Goal: Ask a question

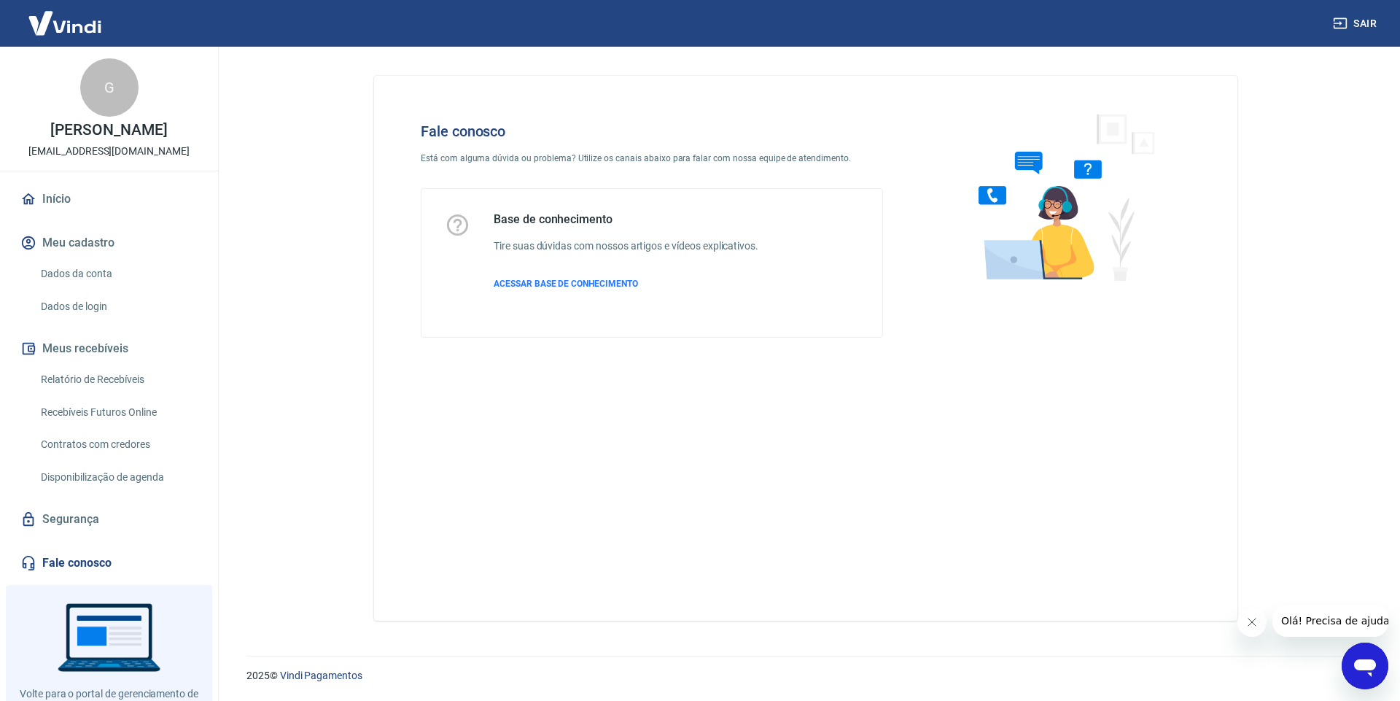
click at [1362, 636] on button "Olá! Precisa de ajuda?" at bounding box center [1337, 621] width 131 height 32
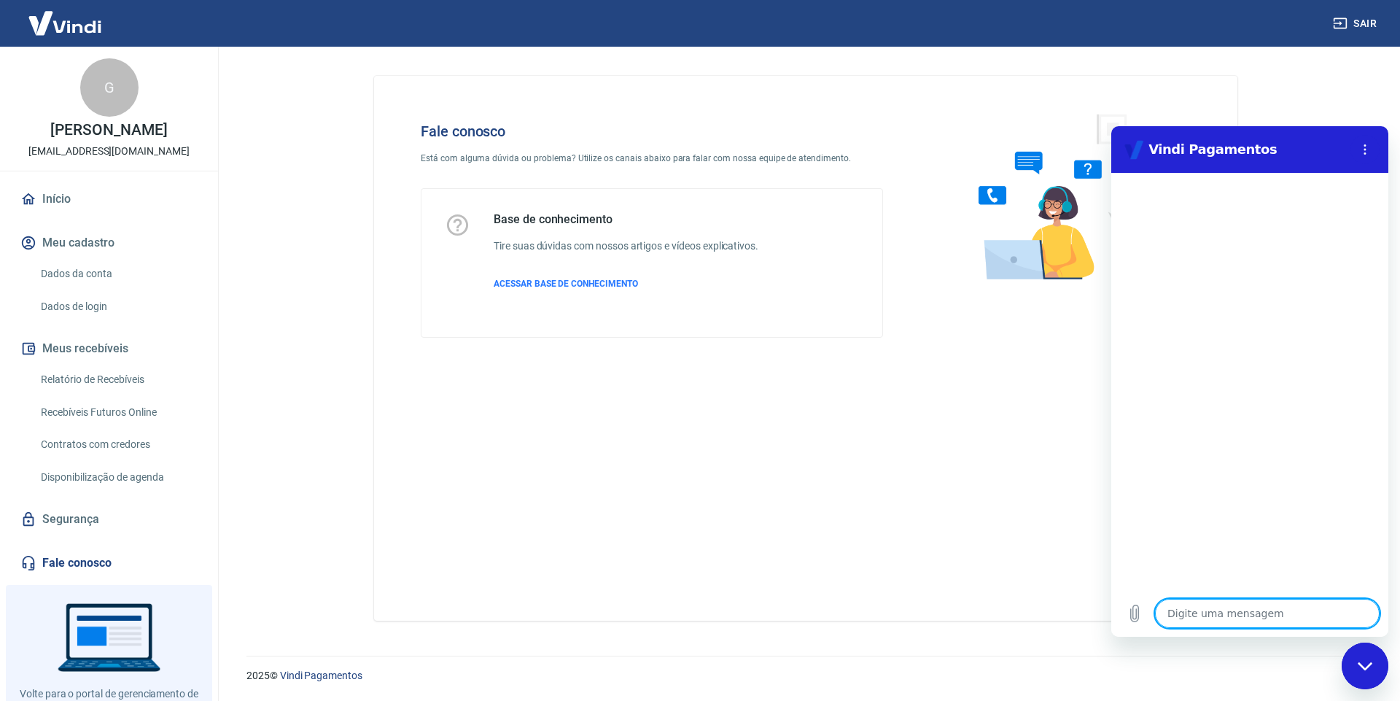
type textarea "b"
type textarea "x"
type textarea "bi"
type textarea "x"
type textarea "bia"
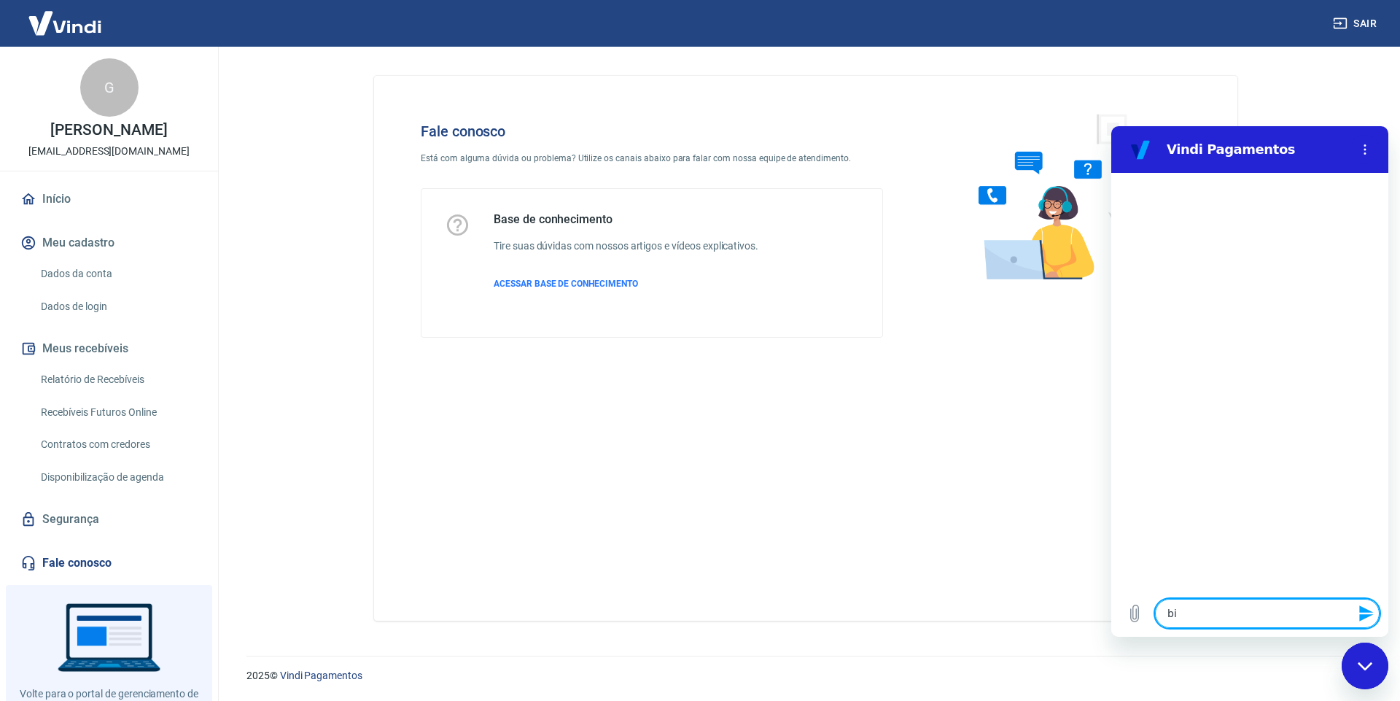
type textarea "x"
type textarea "bi"
type textarea "x"
type textarea "b"
type textarea "x"
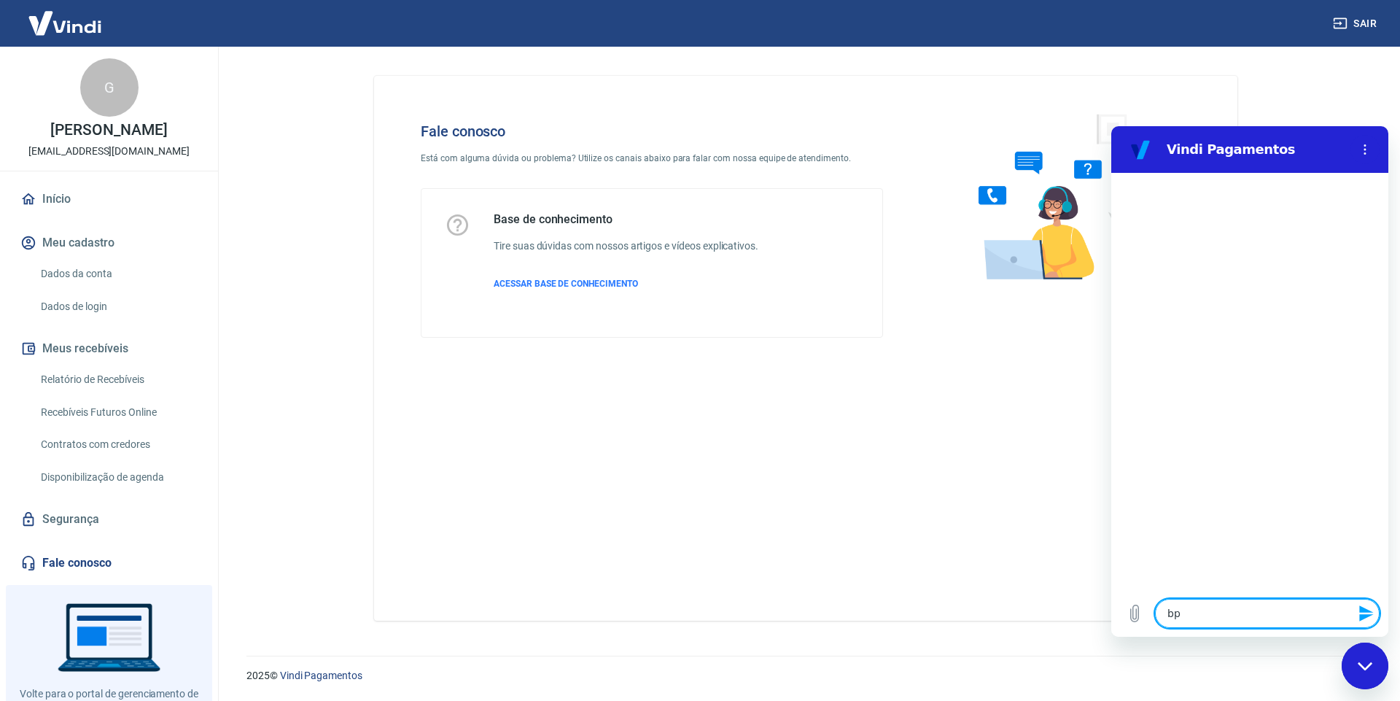
type textarea "bpo"
type textarea "x"
type textarea "bp"
type textarea "x"
type textarea "b"
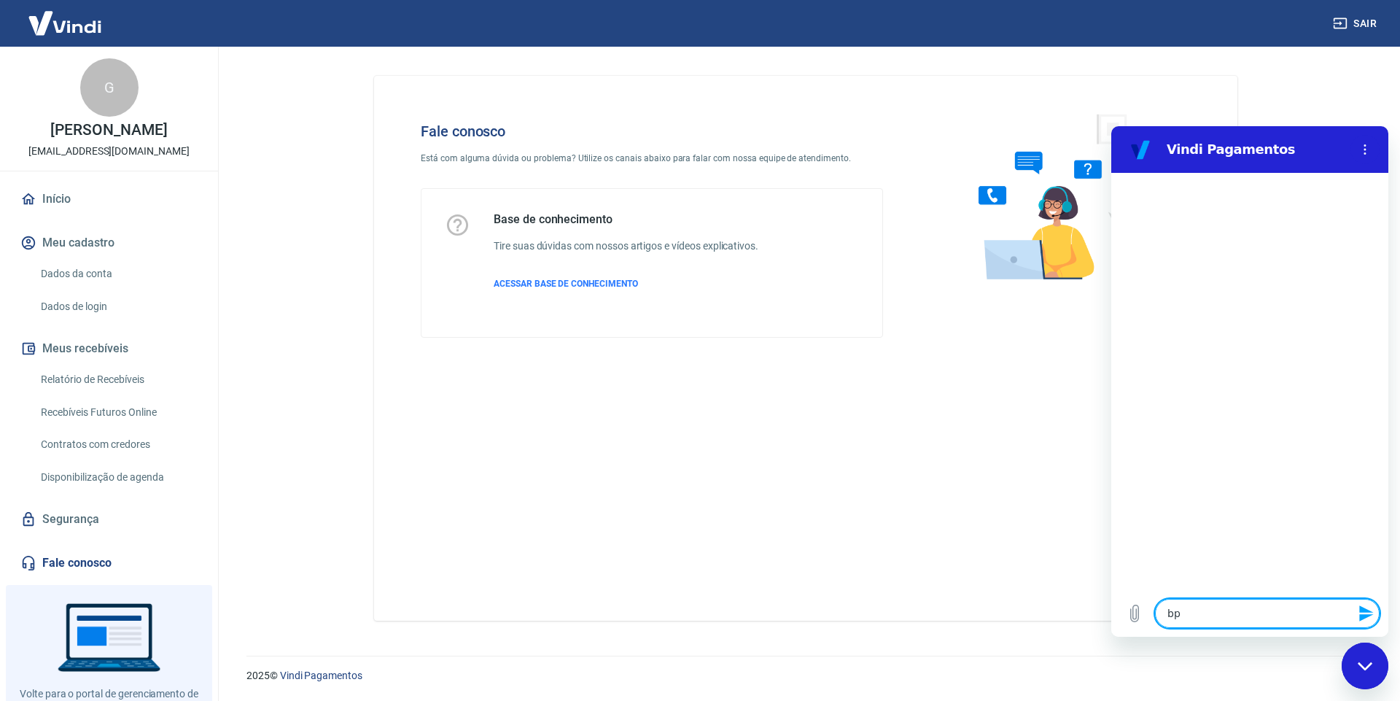
type textarea "x"
type textarea "bp"
type textarea "x"
type textarea "b"
type textarea "x"
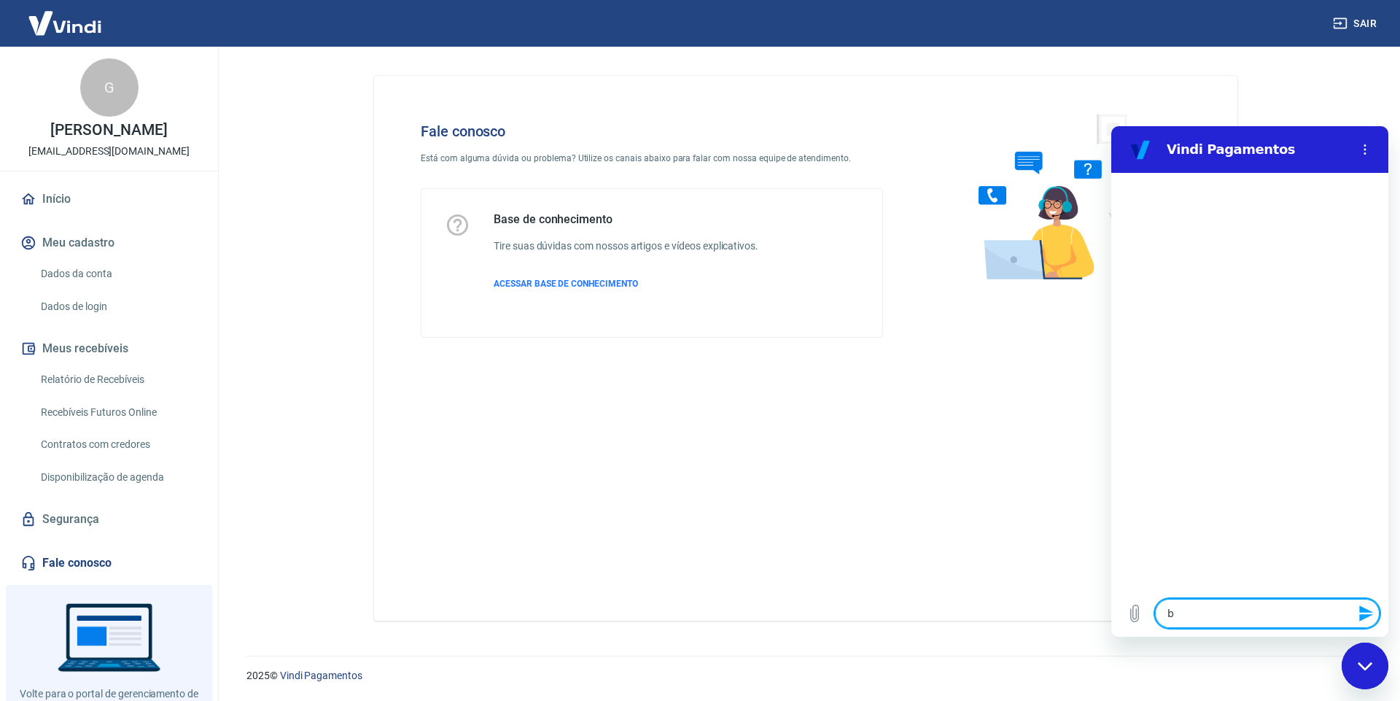
type textarea "bo"
type textarea "x"
type textarea "boa"
type textarea "x"
type textarea "boa"
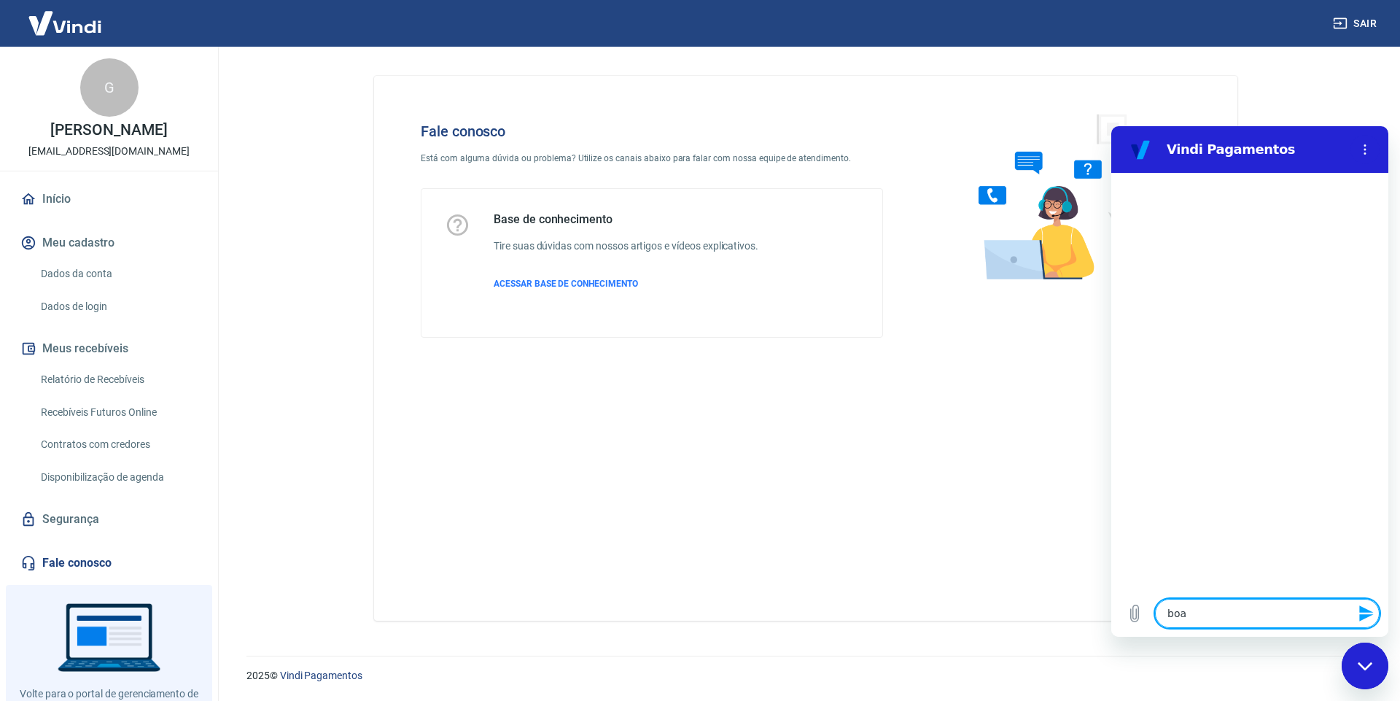
type textarea "x"
type textarea "boa t"
type textarea "x"
type textarea "boa ta"
type textarea "x"
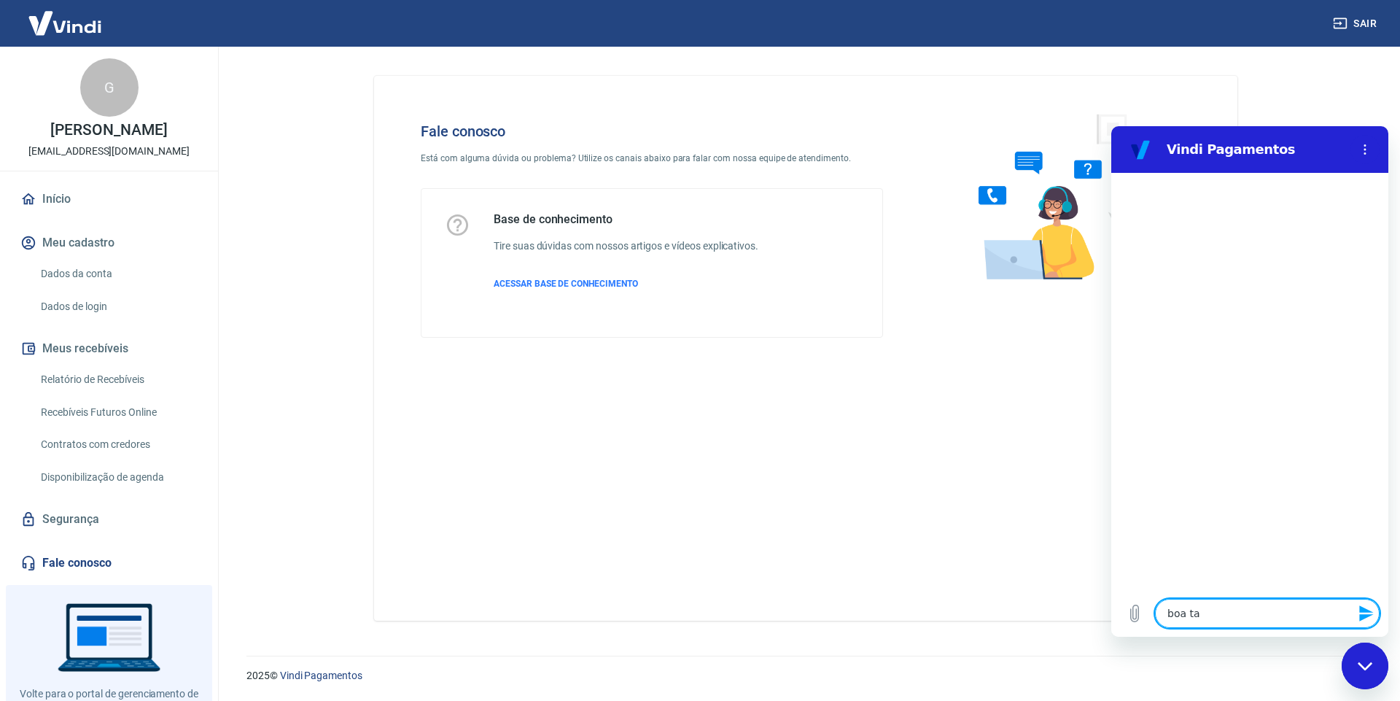
type textarea "boa tar"
type textarea "x"
type textarea "boa tard"
type textarea "x"
type textarea "boa tarde"
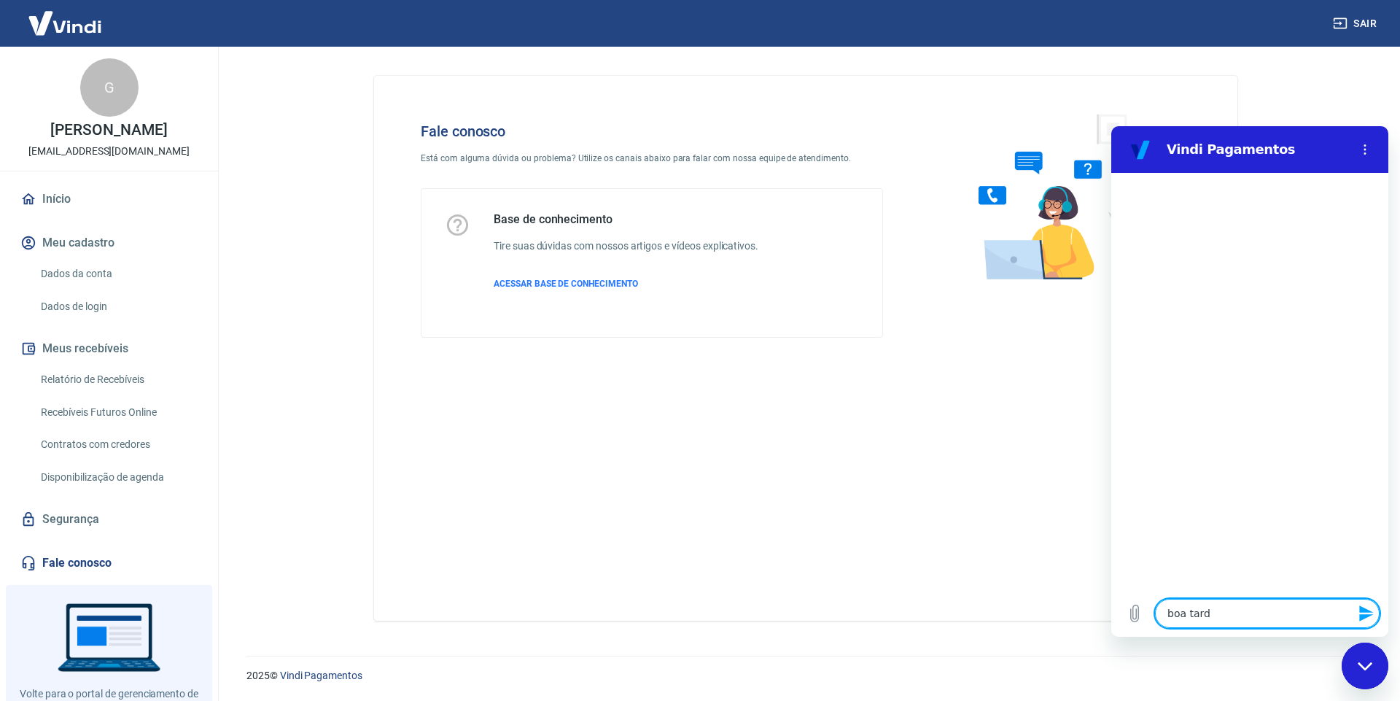
type textarea "x"
type textarea "boa tarde!"
type textarea "x"
type textarea "boa tarde!,"
type textarea "x"
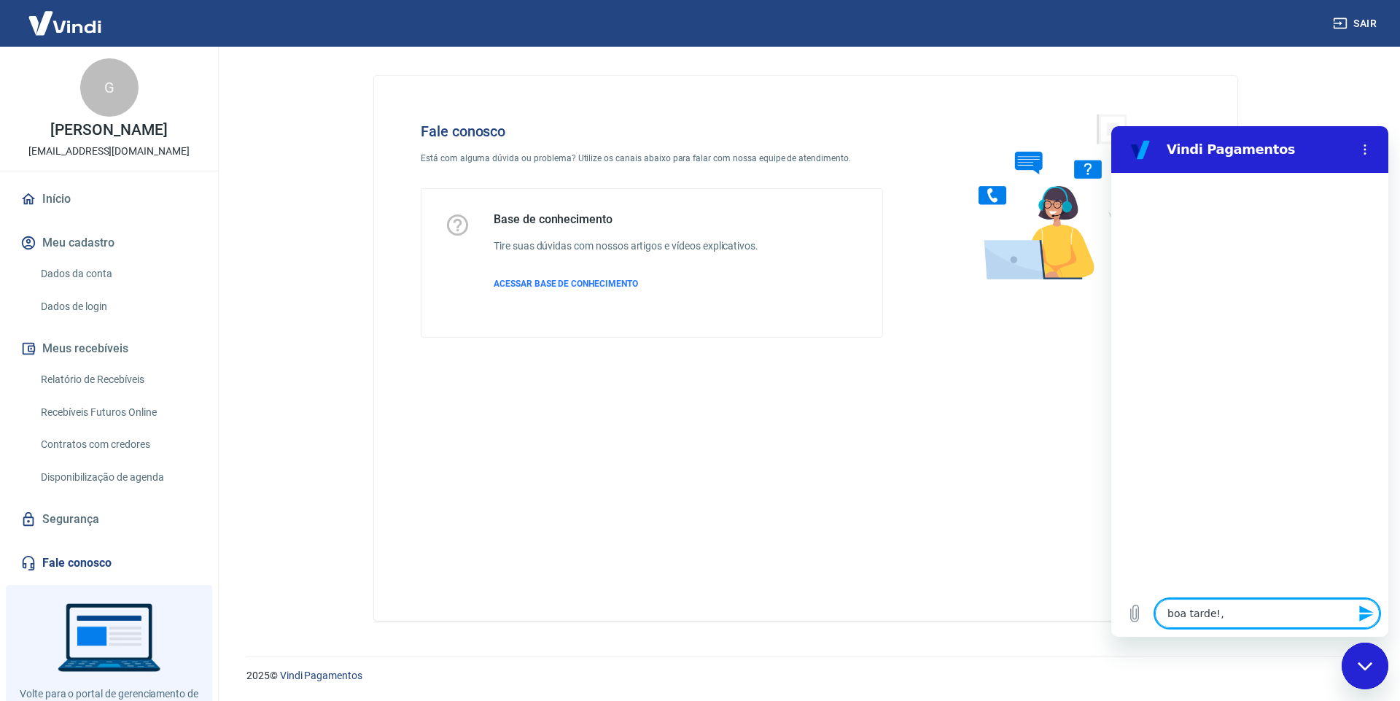
type textarea "boa tarde!,"
type textarea "x"
type textarea "boa tarde!, r"
type textarea "x"
type textarea "boa tarde!, re"
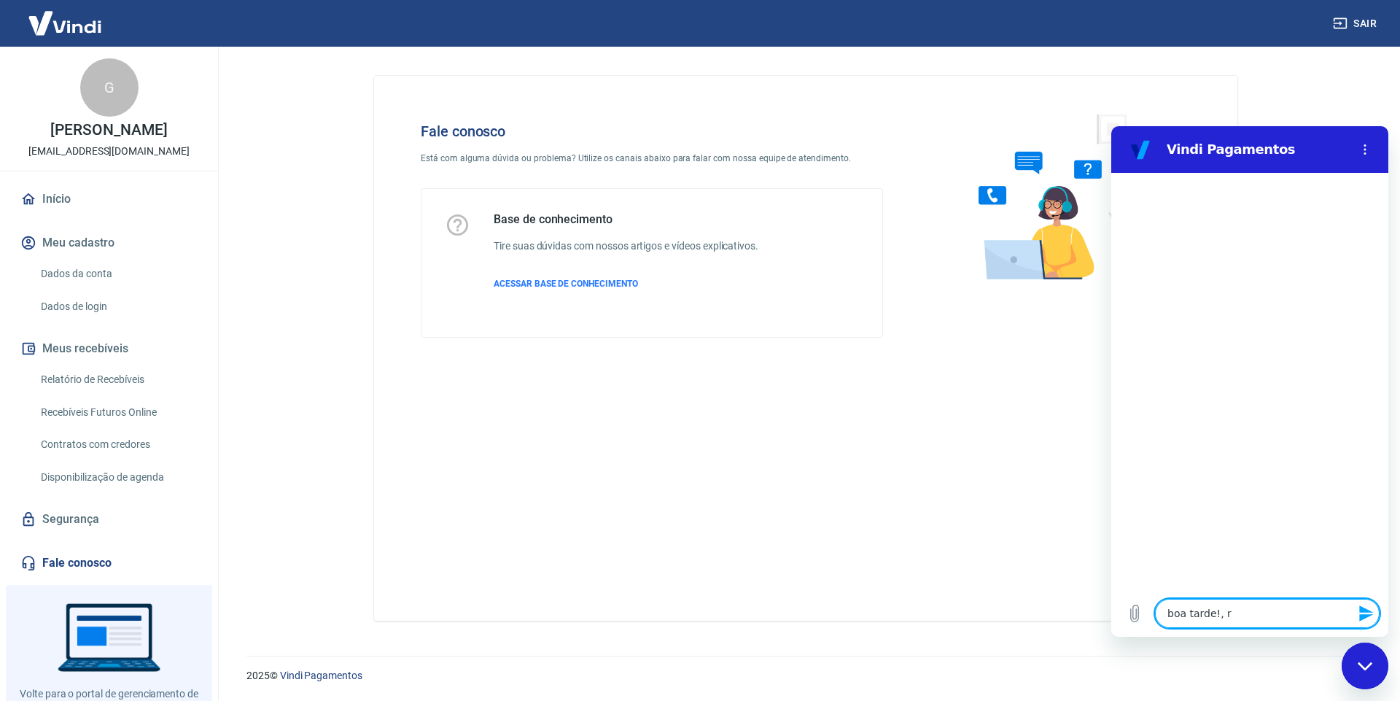
type textarea "x"
type textarea "boa tarde!, rec"
type textarea "x"
type textarea "boa tarde!, rece"
type textarea "x"
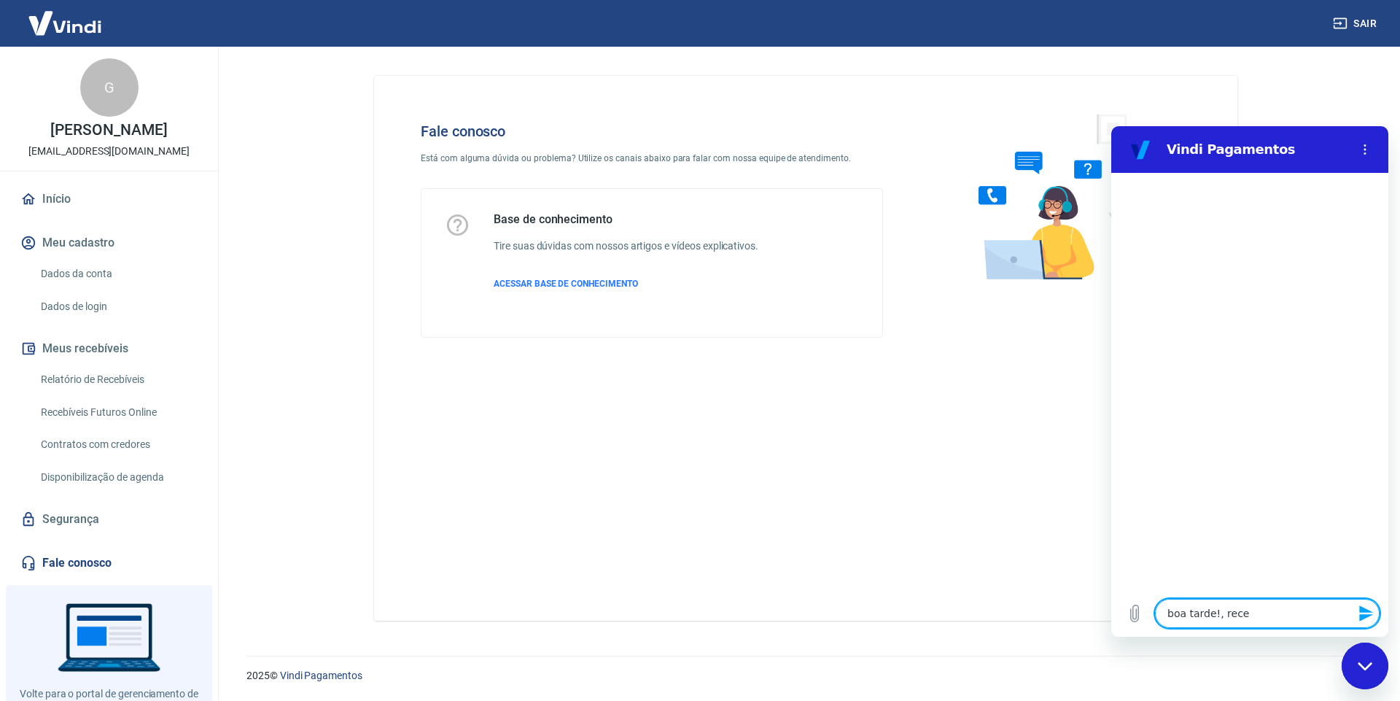
type textarea "boa tarde!, recev"
type textarea "x"
type textarea "boa tarde!, recevi"
type textarea "x"
type textarea "boa tarde!, recevi"
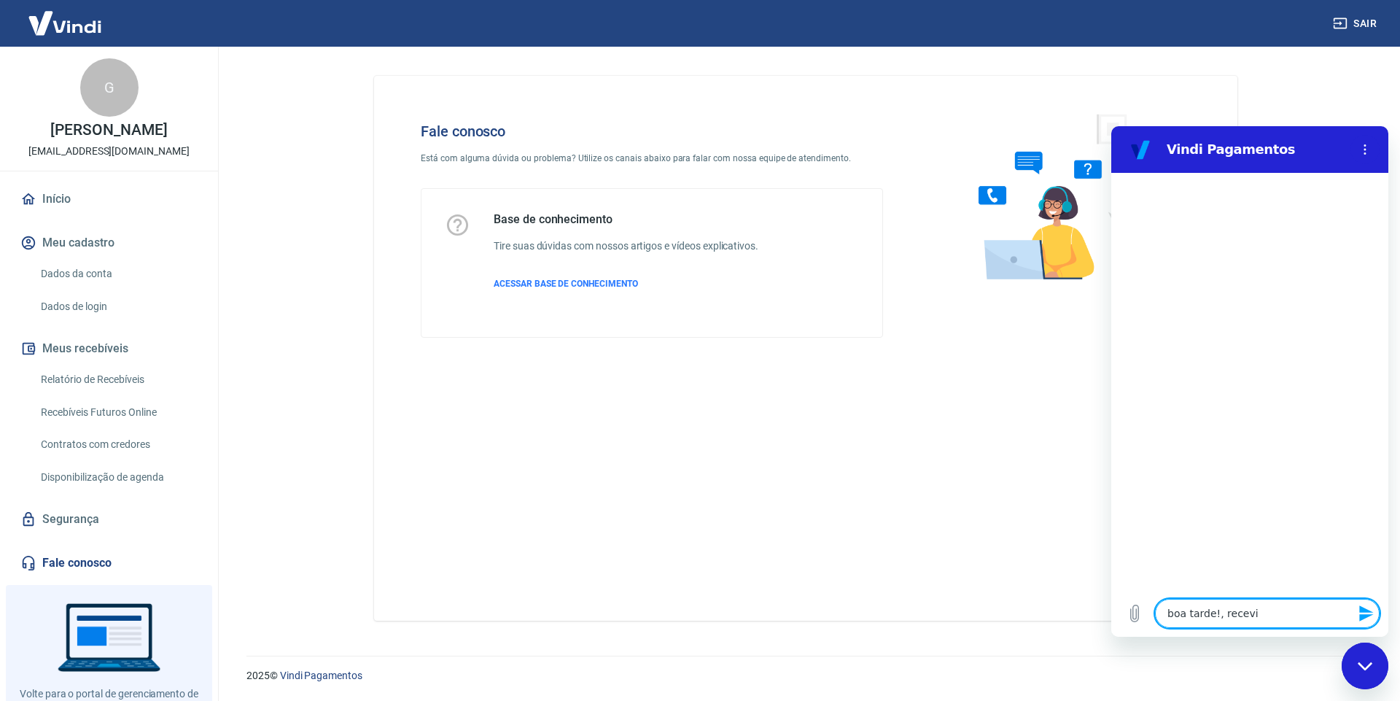
type textarea "x"
type textarea "boa tarde!, recevi"
type textarea "x"
type textarea "boa tarde!, recev"
type textarea "x"
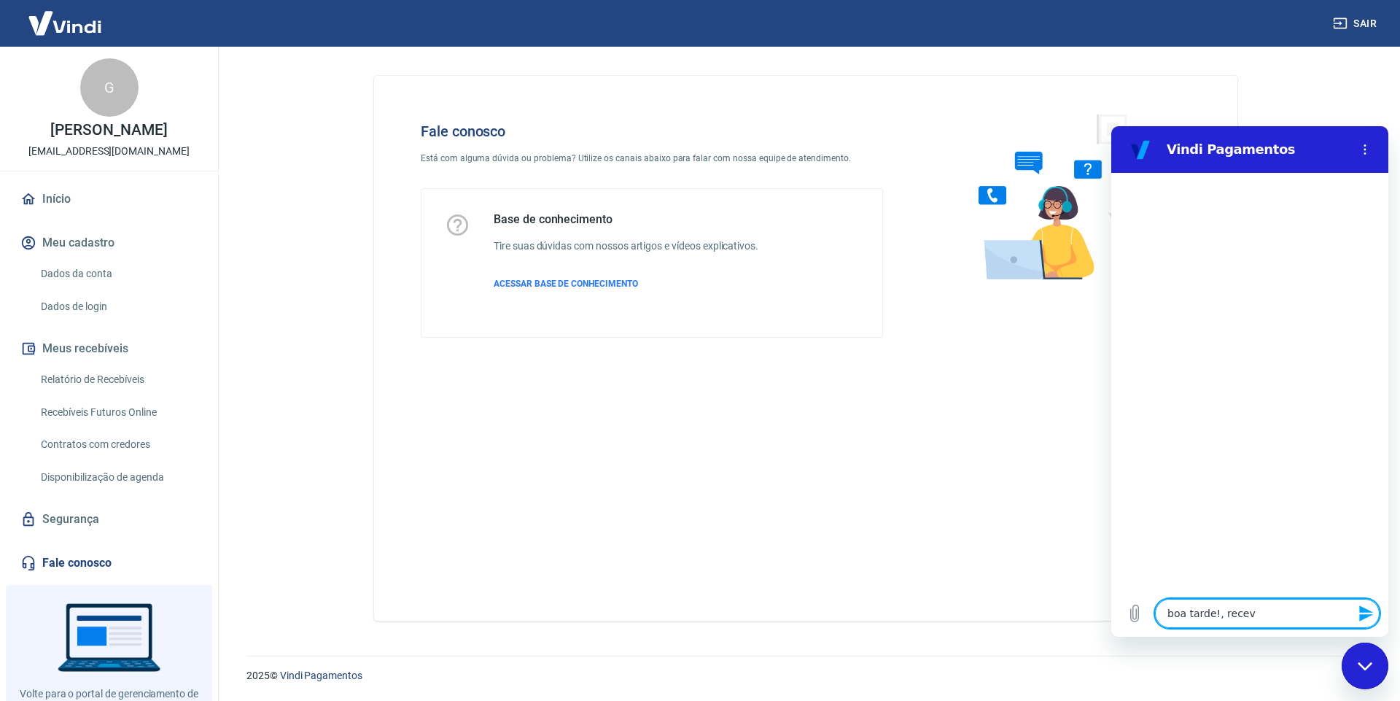
type textarea "boa tarde!, rece"
type textarea "x"
type textarea "boa tarde!, rec"
type textarea "x"
type textarea "boa tarde!, re"
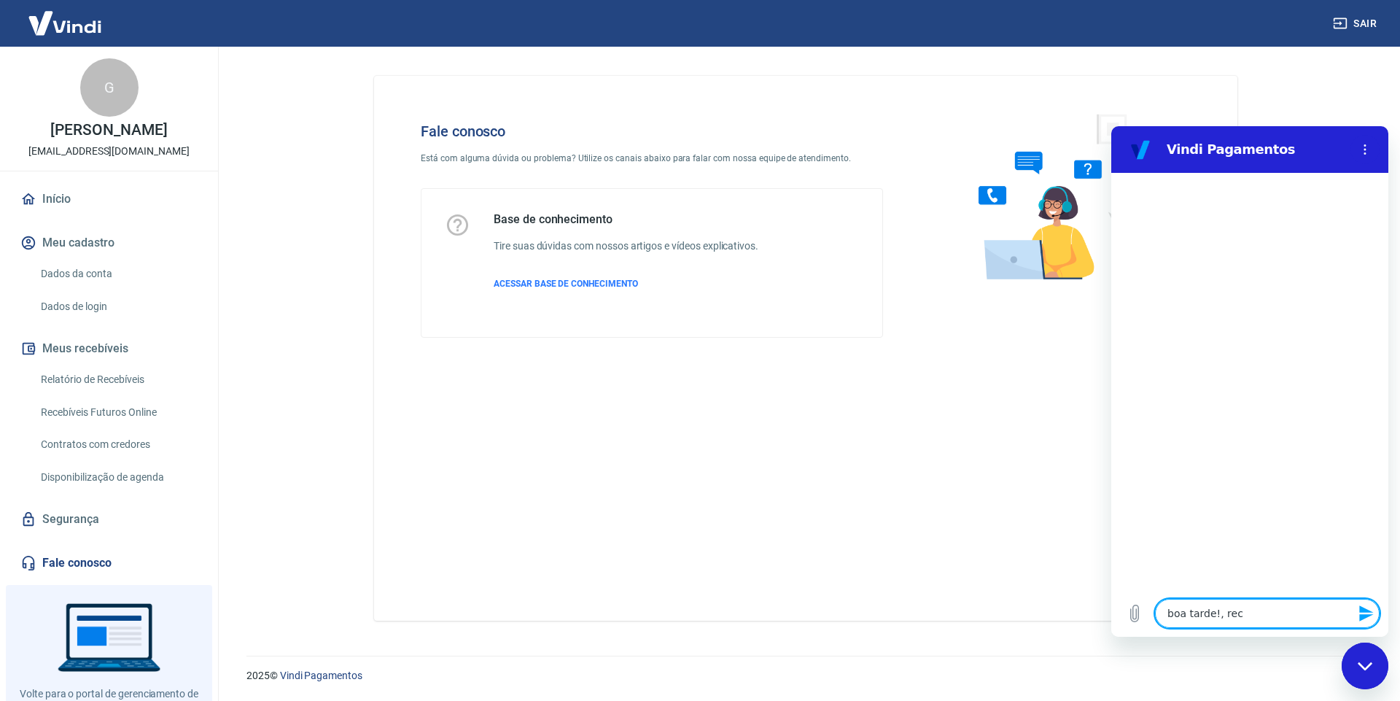
type textarea "x"
type textarea "boa tarde!, r"
type textarea "x"
type textarea "boa tarde!,"
type textarea "x"
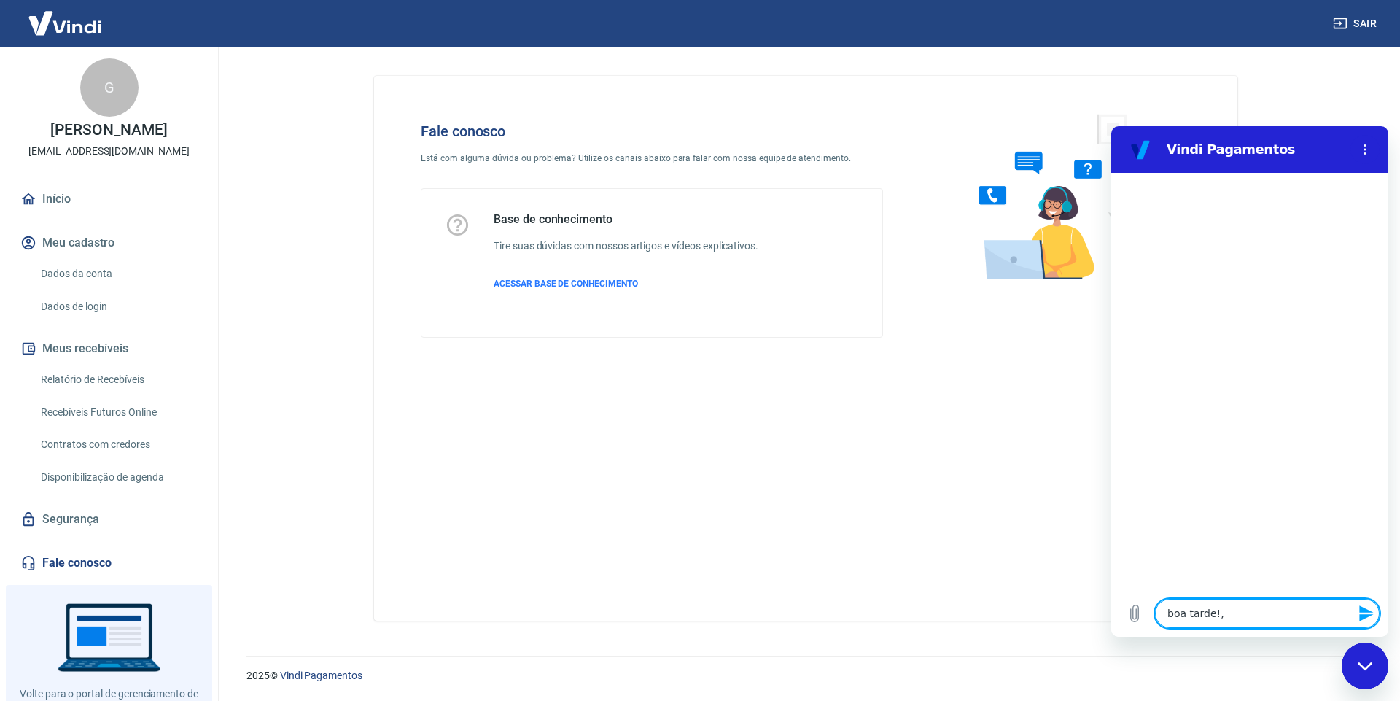
type textarea "boa tarde!, q"
type textarea "x"
type textarea "boa tarde!, qu"
type textarea "x"
type textarea "boa tarde!, que"
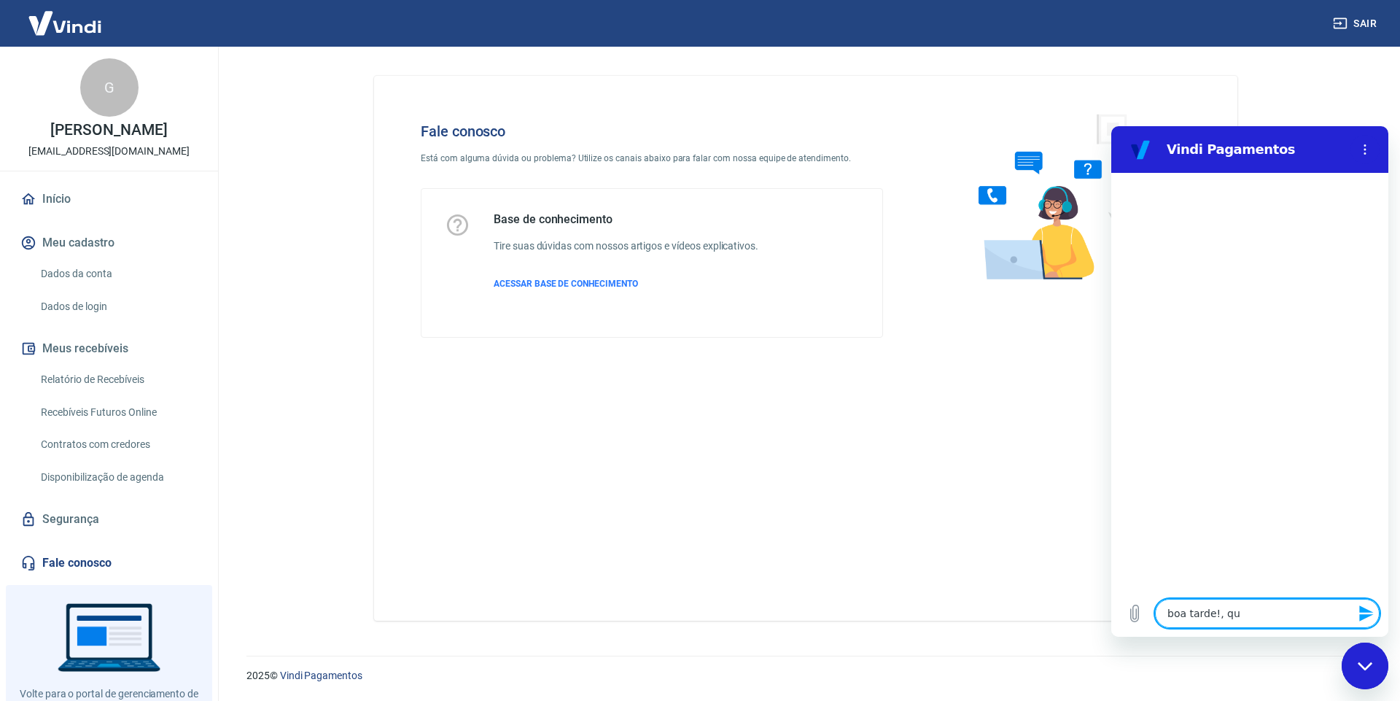
type textarea "x"
type textarea "boa tarde!, quer"
type textarea "x"
type textarea "boa tarde!, quero"
type textarea "x"
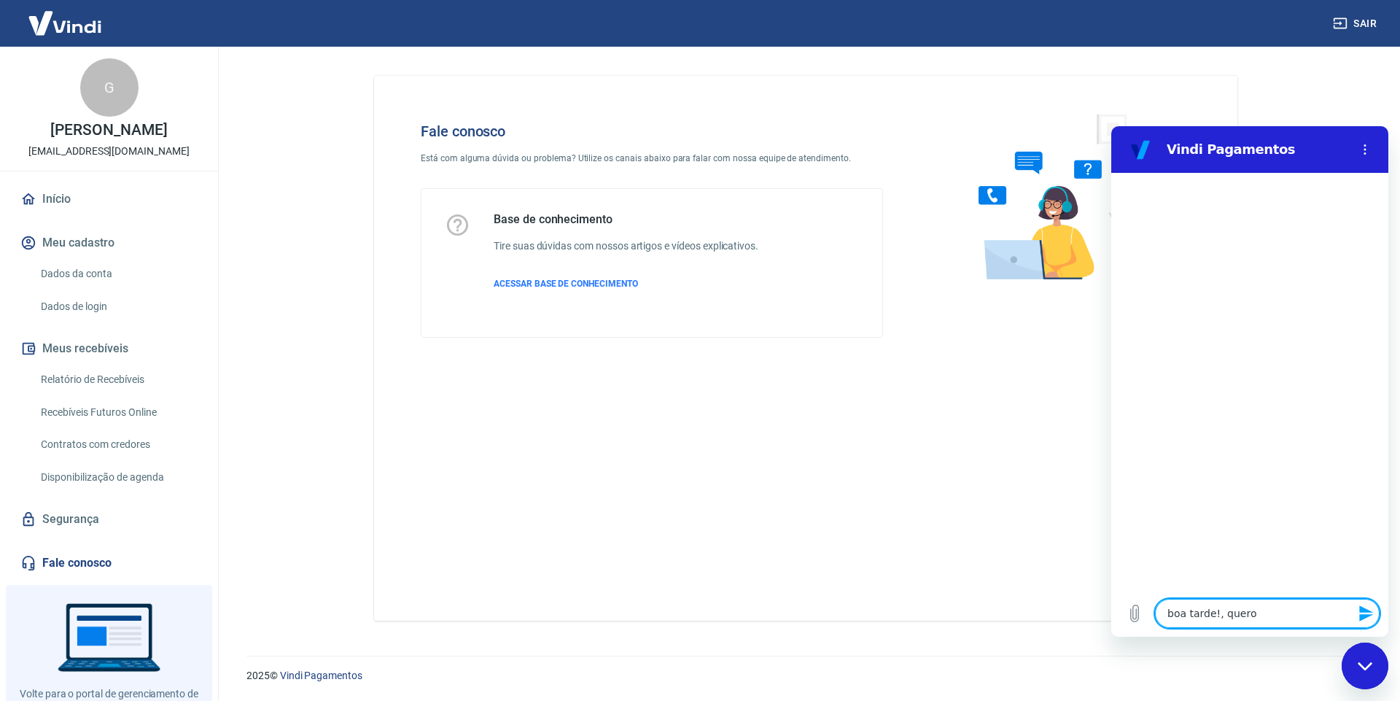
type textarea "boa tarde!, quero"
type textarea "x"
type textarea "boa tarde!, quero e"
type textarea "x"
type textarea "boa tarde!, quero en"
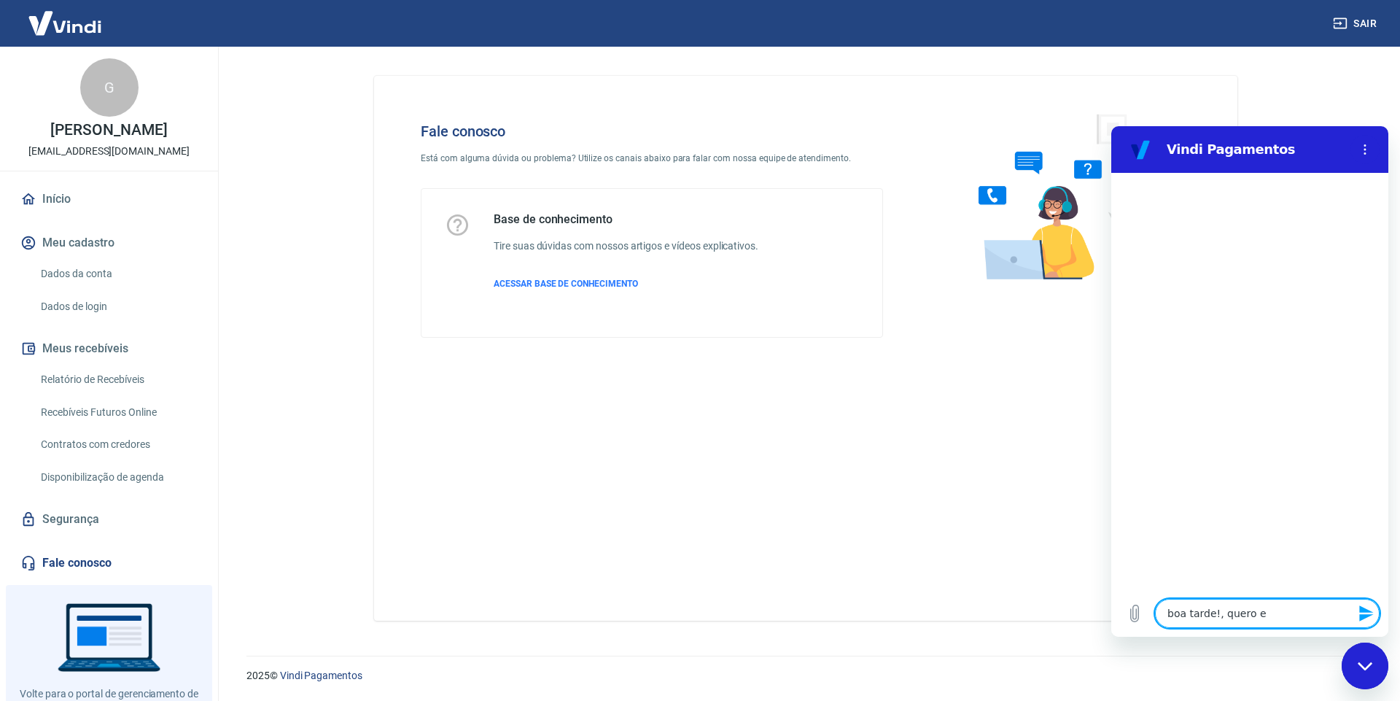
type textarea "x"
type textarea "boa tarde!, quero ent"
type textarea "x"
type textarea "boa tarde!, quero ente"
type textarea "x"
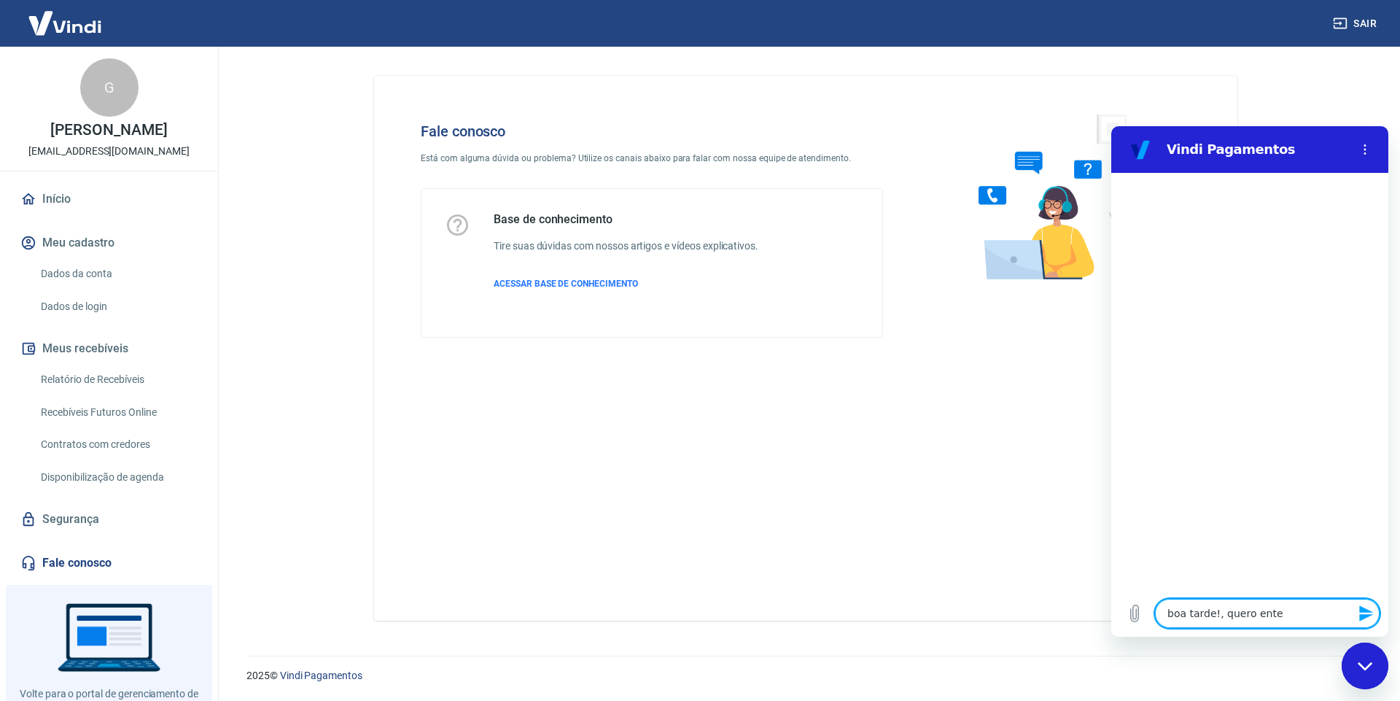
type textarea "boa tarde!, quero enten"
type textarea "x"
type textarea "boa tarde!, quero entend"
type textarea "x"
type textarea "boa tarde!, quero entende"
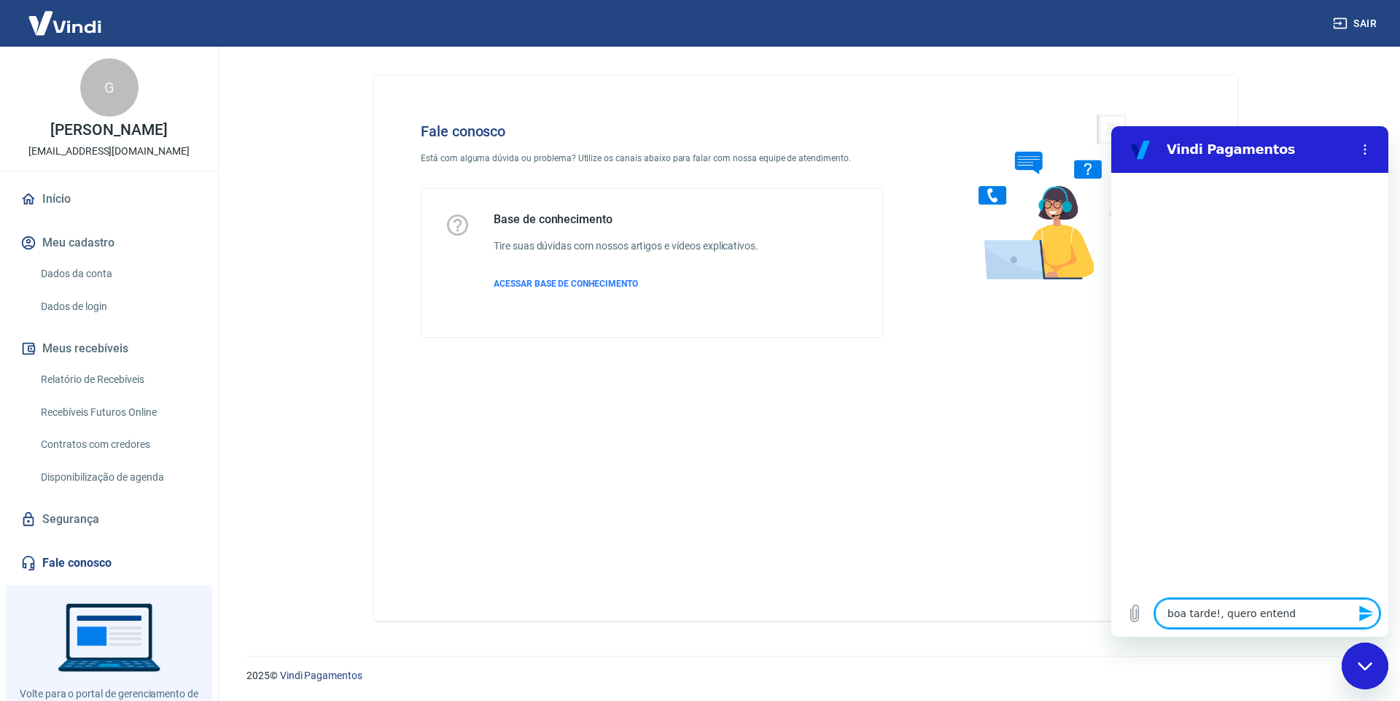
type textarea "x"
type textarea "boa tarde!, quero entender"
type textarea "x"
type textarea "boa tarde!, quero entender"
type textarea "x"
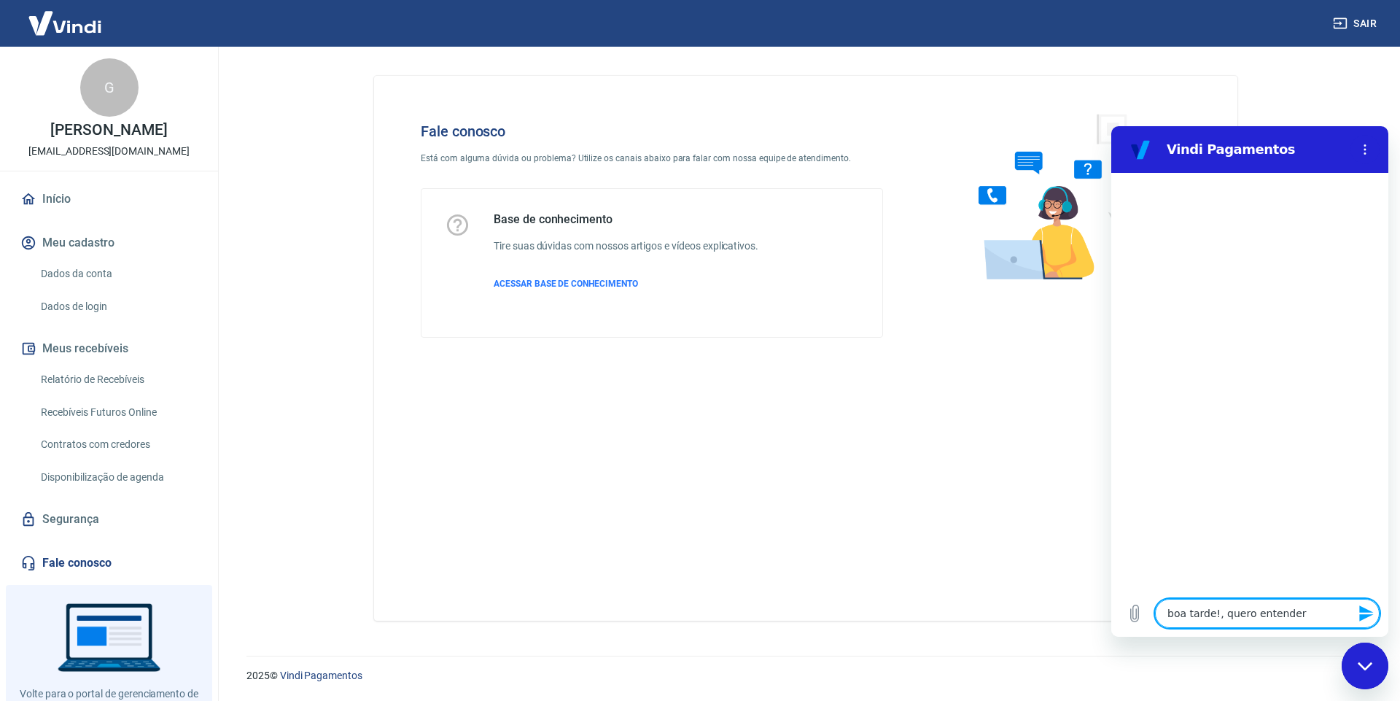
type textarea "boa tarde!, quero entender o"
type textarea "x"
type textarea "boa tarde!, quero entender o"
type textarea "x"
type textarea "boa tarde!, quero entender o p"
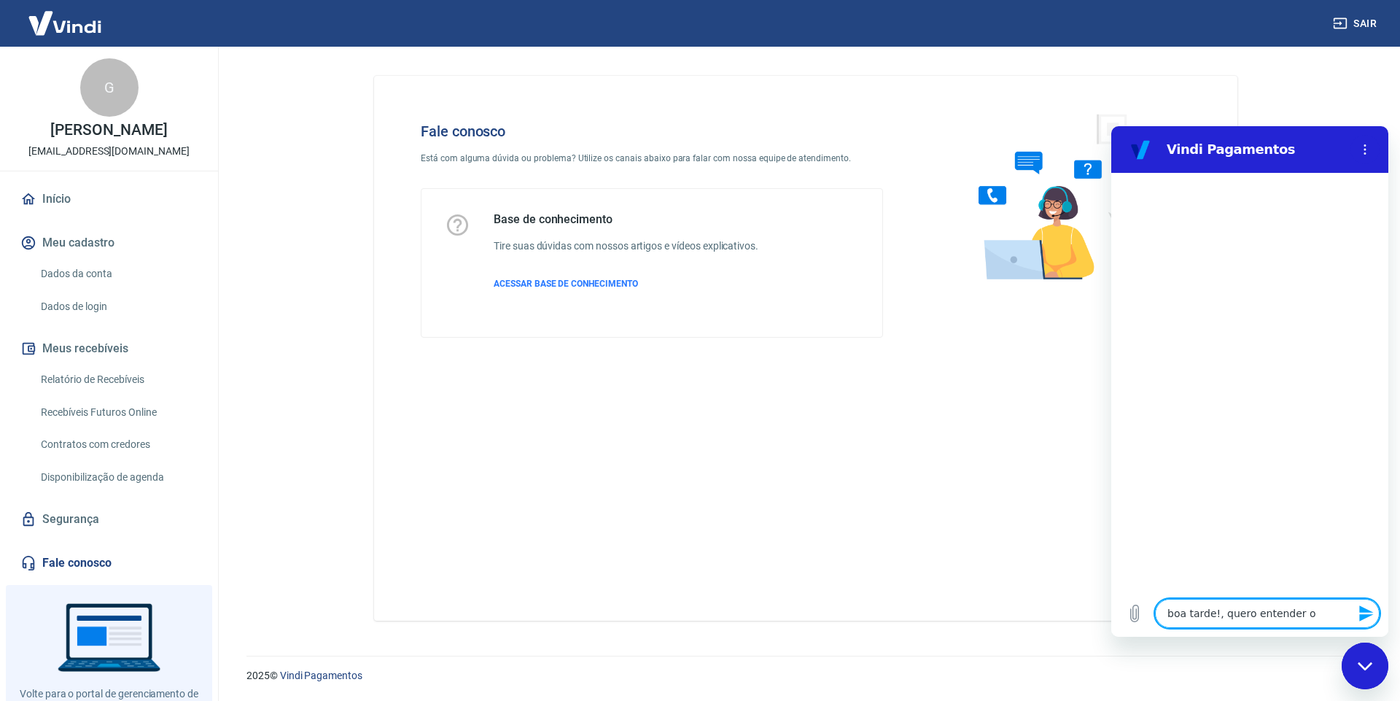
type textarea "x"
type textarea "boa tarde!, quero entender o po"
type textarea "x"
type textarea "boa tarde!, quero entender o por"
type textarea "x"
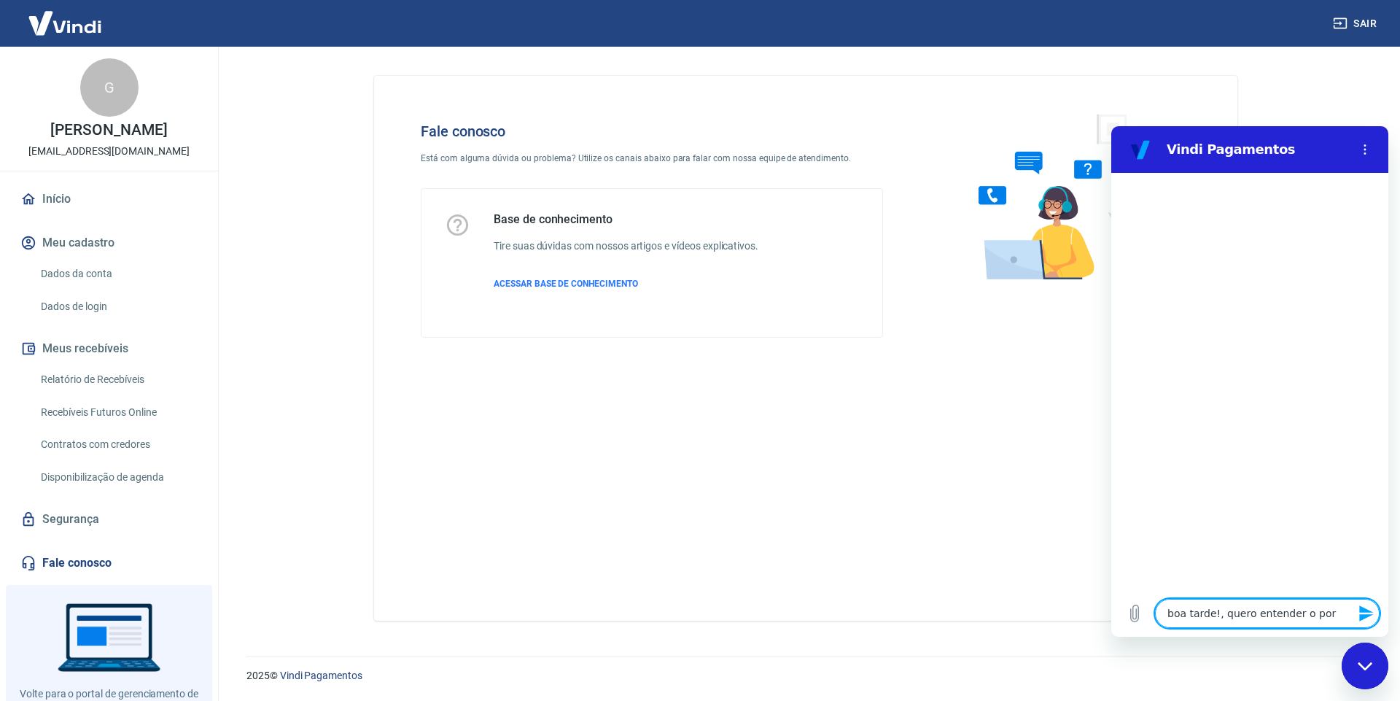
type textarea "boa tarde!, quero entender o porq"
type textarea "x"
type textarea "boa tarde!, quero entender o porqu"
type textarea "x"
type textarea "boa tarde!, quero entender o porque"
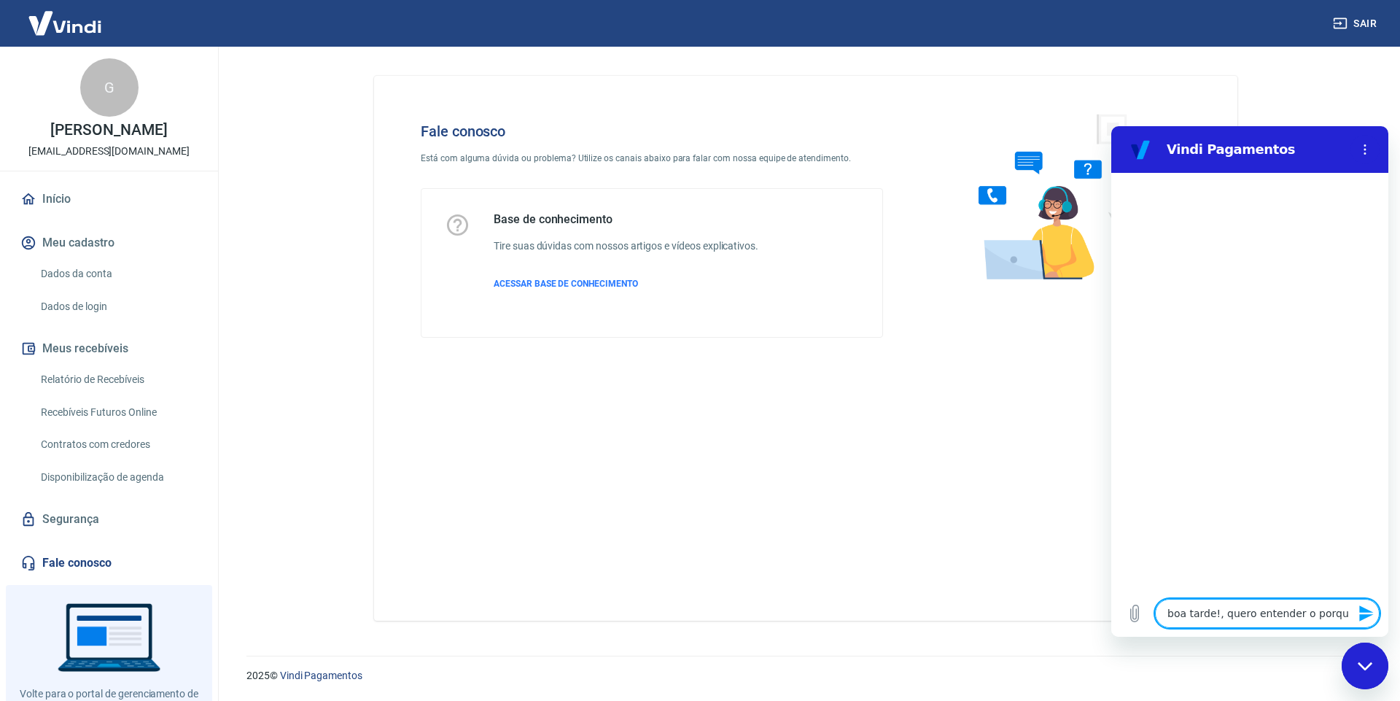
type textarea "x"
type textarea "boa tarde!, quero entender o porque"
type textarea "x"
type textarea "boa tarde!, quero entender o porque a"
type textarea "x"
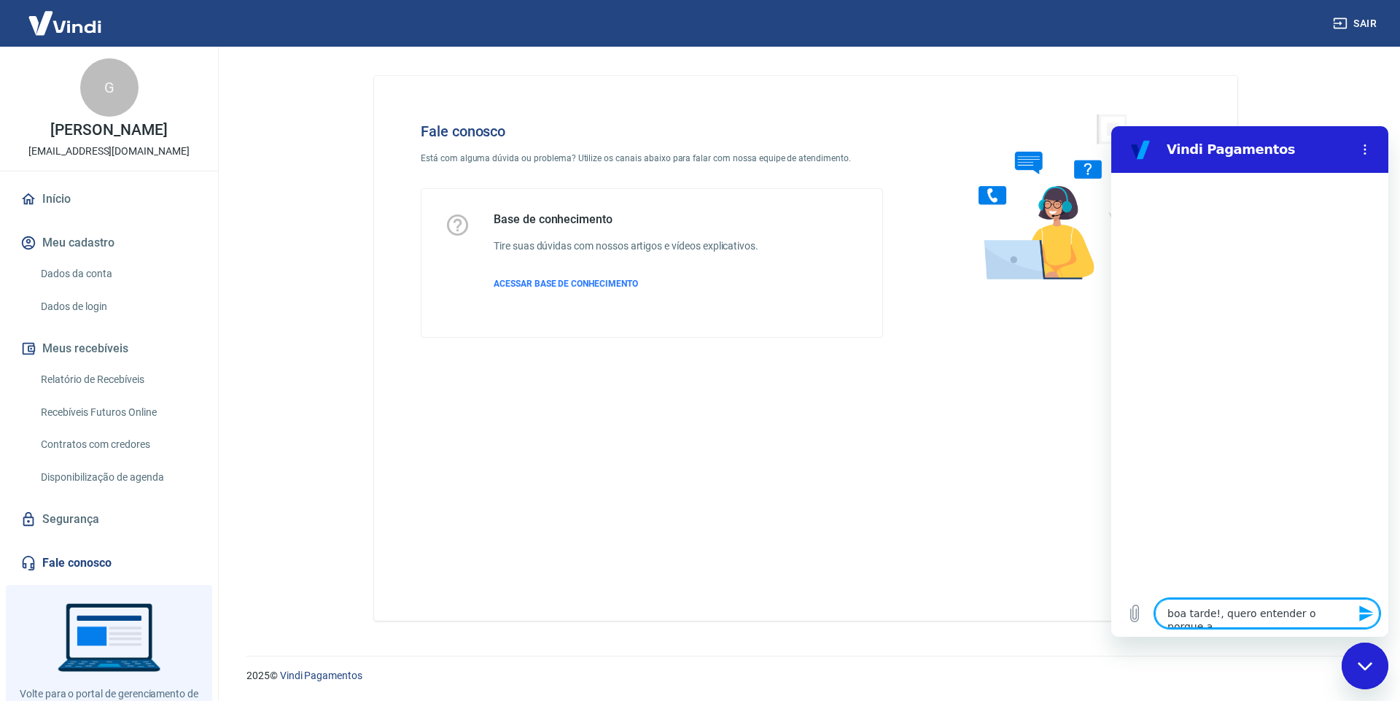
type textarea "boa tarde!, quero entender o porque a"
type textarea "x"
type textarea "boa tarde!, quero entender o porque a v"
type textarea "x"
type textarea "boa tarde!, quero entender o porque a ve"
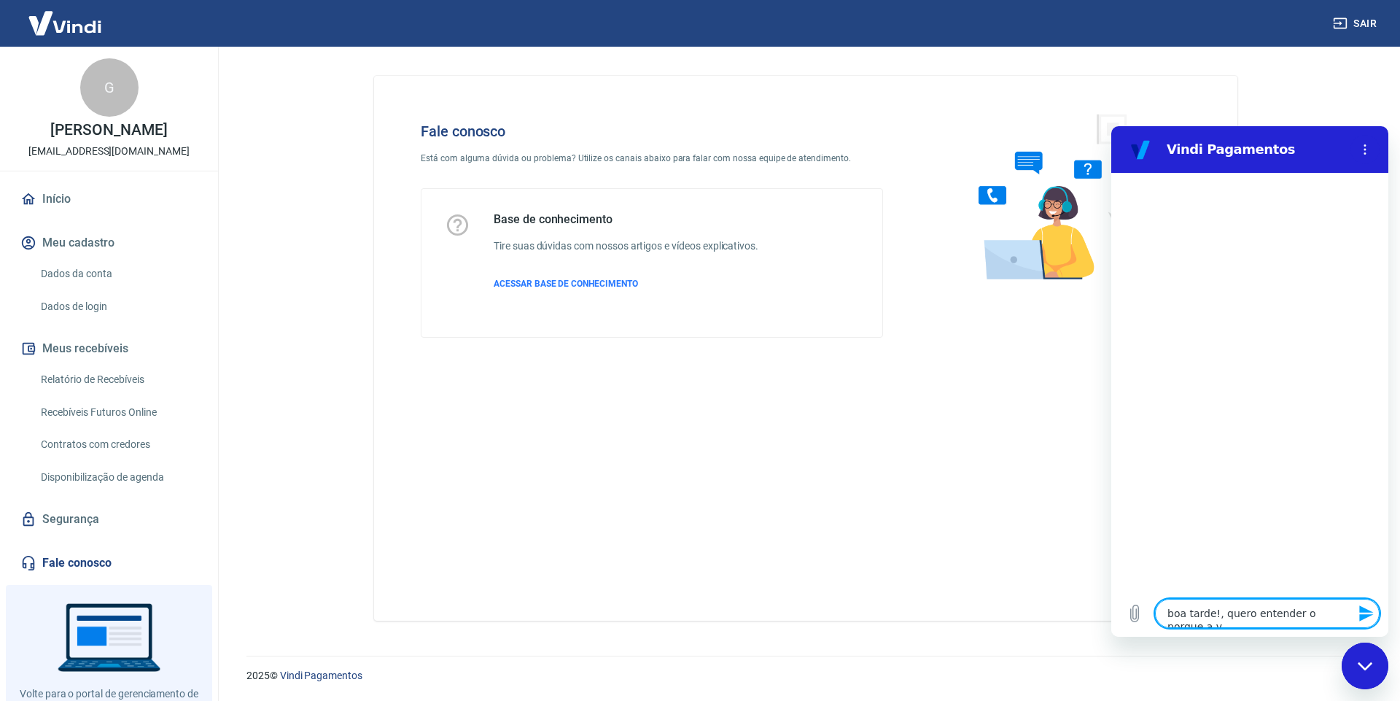
type textarea "x"
type textarea "boa tarde!, quero entender o porque a ven"
type textarea "x"
type textarea "boa tarde!, quero entender o porque a vend"
type textarea "x"
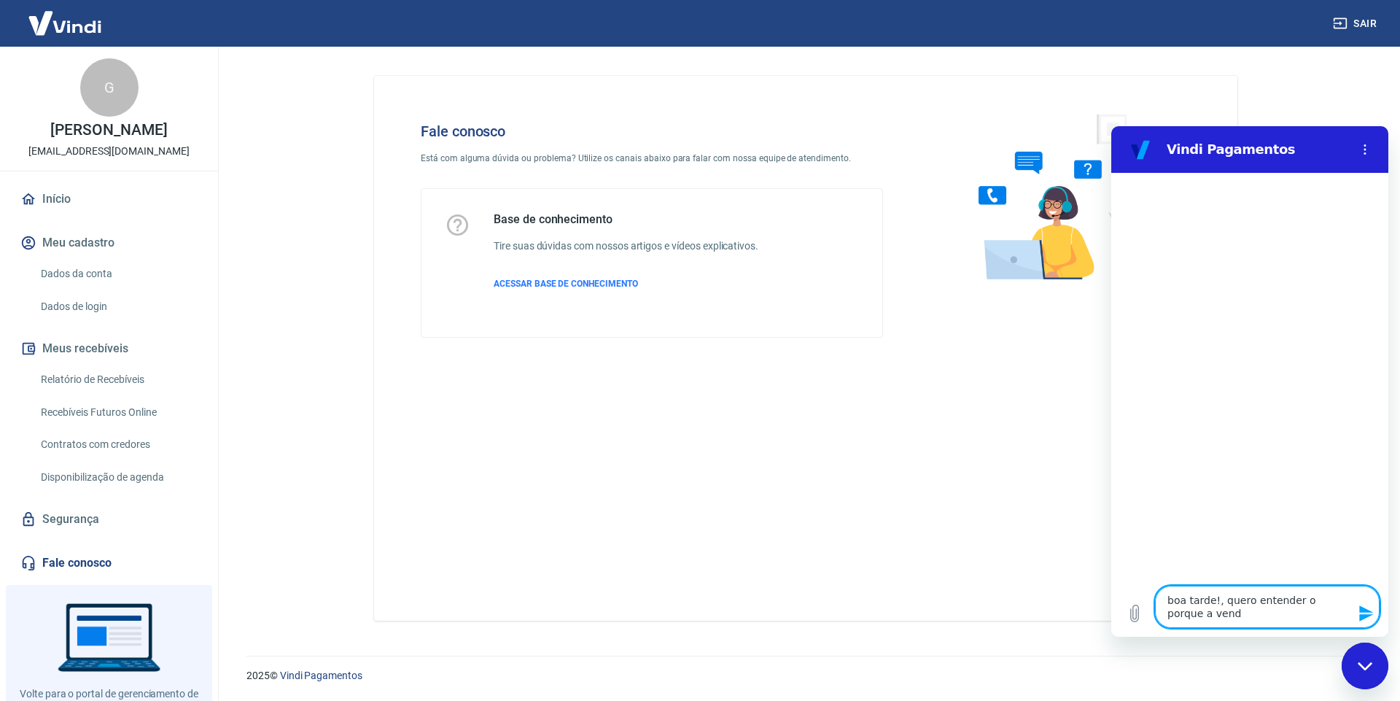
type textarea "boa tarde!, quero entender o porque a venda"
type textarea "x"
type textarea "boa tarde!, quero entender o porque a venda"
type textarea "x"
type textarea "boa tarde!, quero entender o porque a venda"
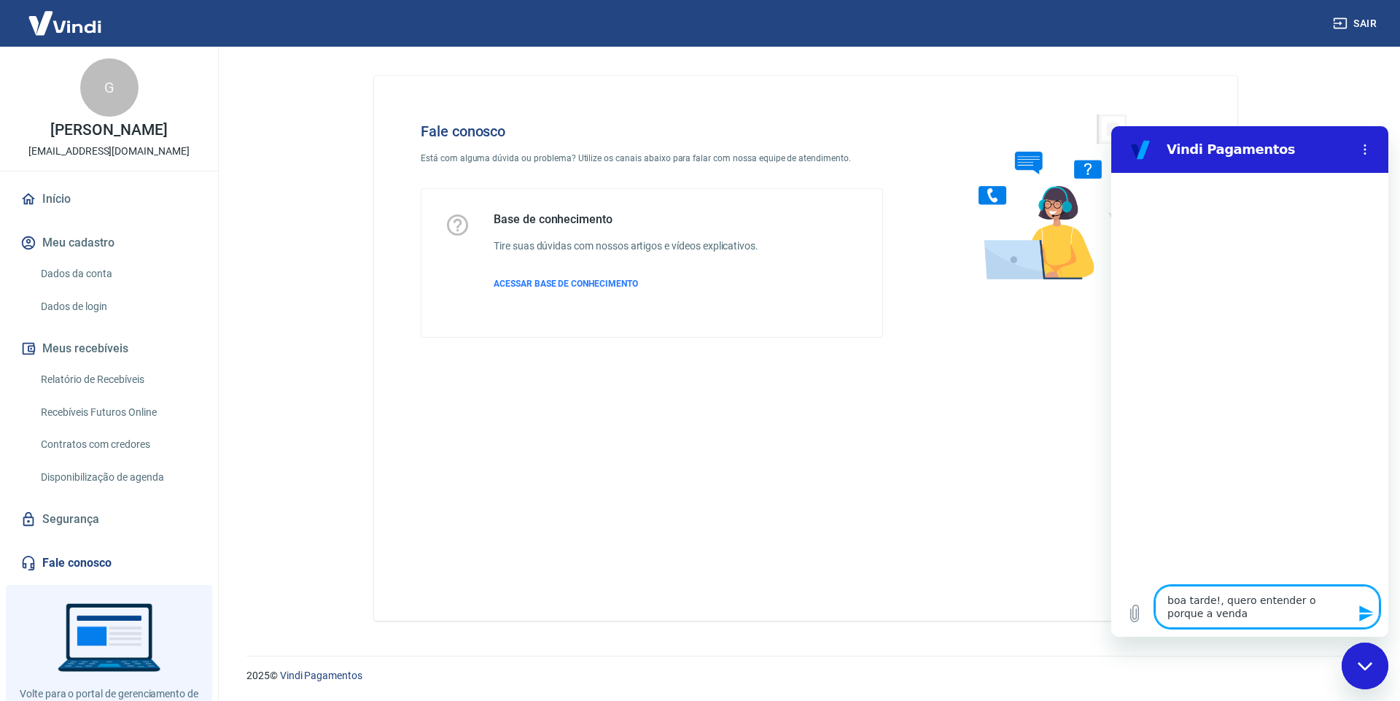
type textarea "x"
type textarea "boa tarde!, quero entender o porque a vend"
type textarea "x"
type textarea "boa tarde!, quero entender o porque a ven"
type textarea "x"
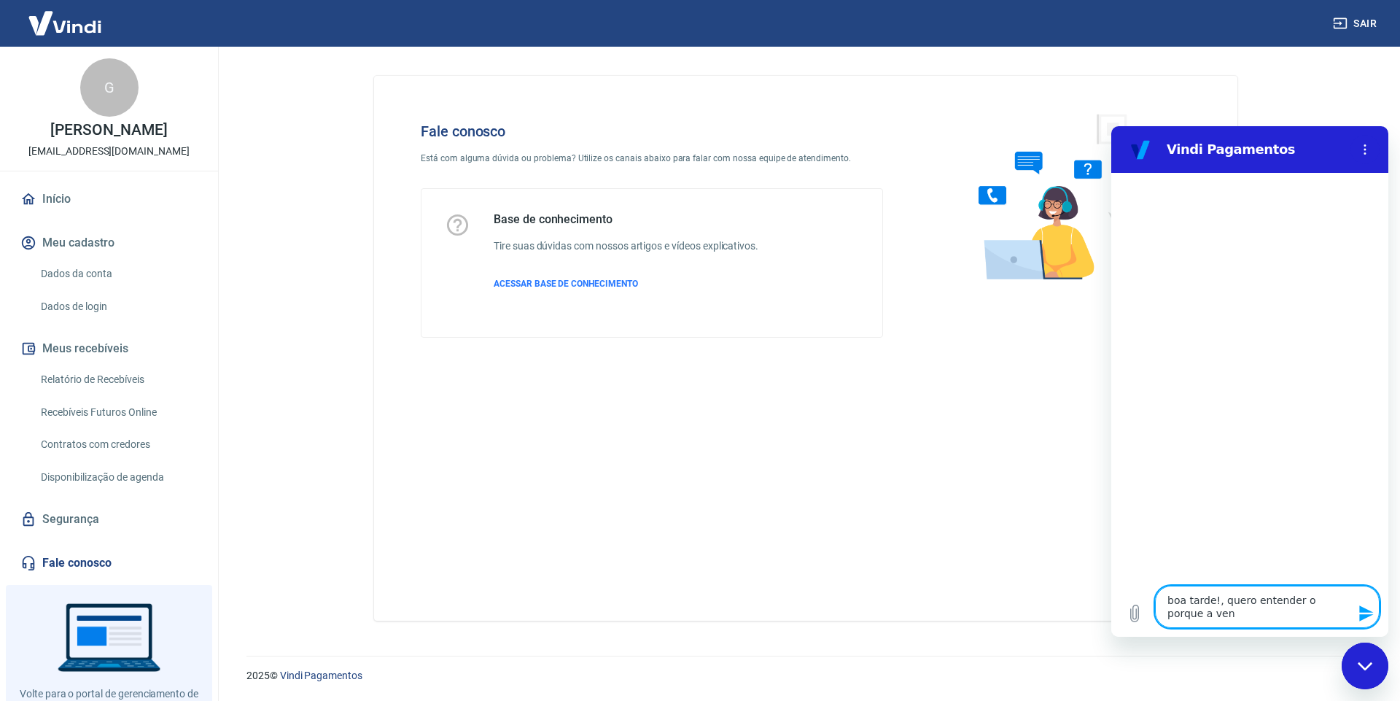
type textarea "boa tarde!, quero entender o porque a ve"
type textarea "x"
type textarea "boa tarde!, quero entender o porque a v"
type textarea "x"
type textarea "boa tarde!, quero entender o porque a"
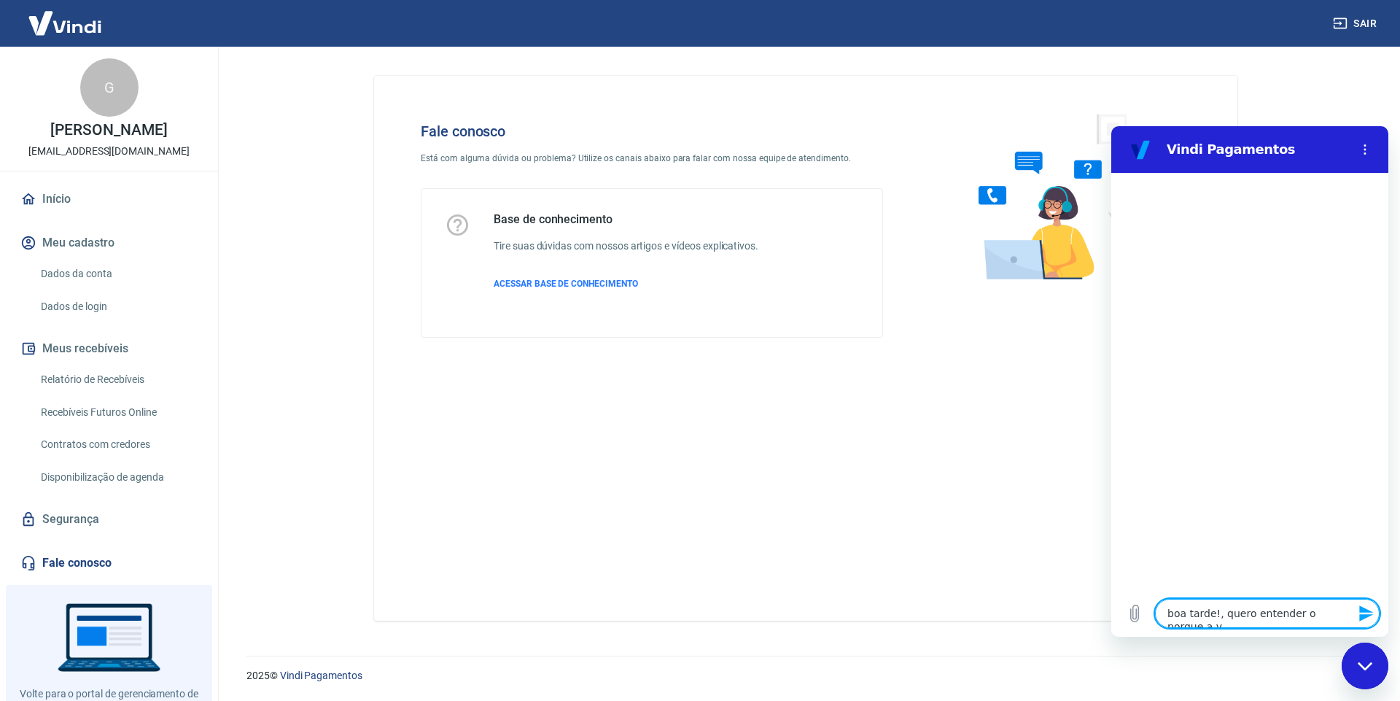
type textarea "x"
type textarea "boa tarde!, quero entender o porque a"
type textarea "x"
type textarea "boa tarde!, quero entender o porque"
type textarea "x"
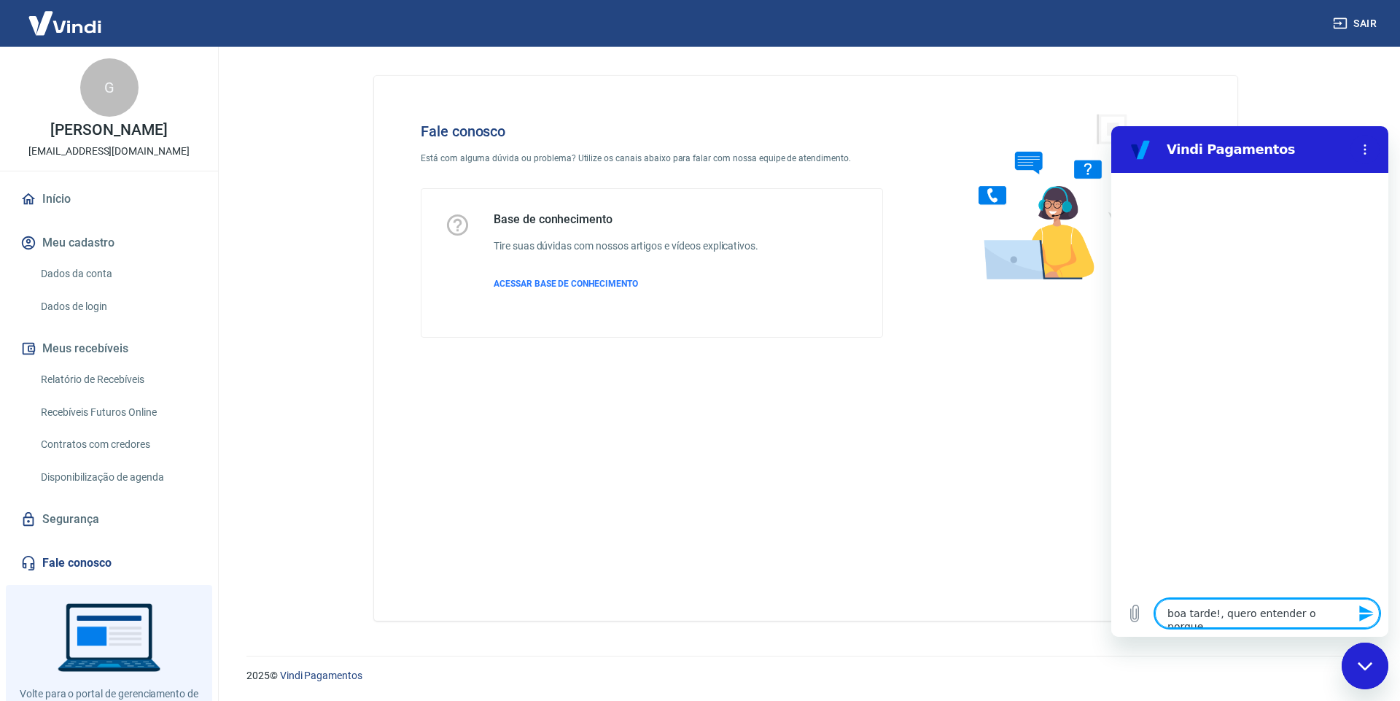
type textarea "boa tarde!, quero entender o porque i"
type textarea "x"
type textarea "boa tarde!, quero entender o porque i"
type textarea "x"
type textarea "boa tarde!, quero entender o porque i"
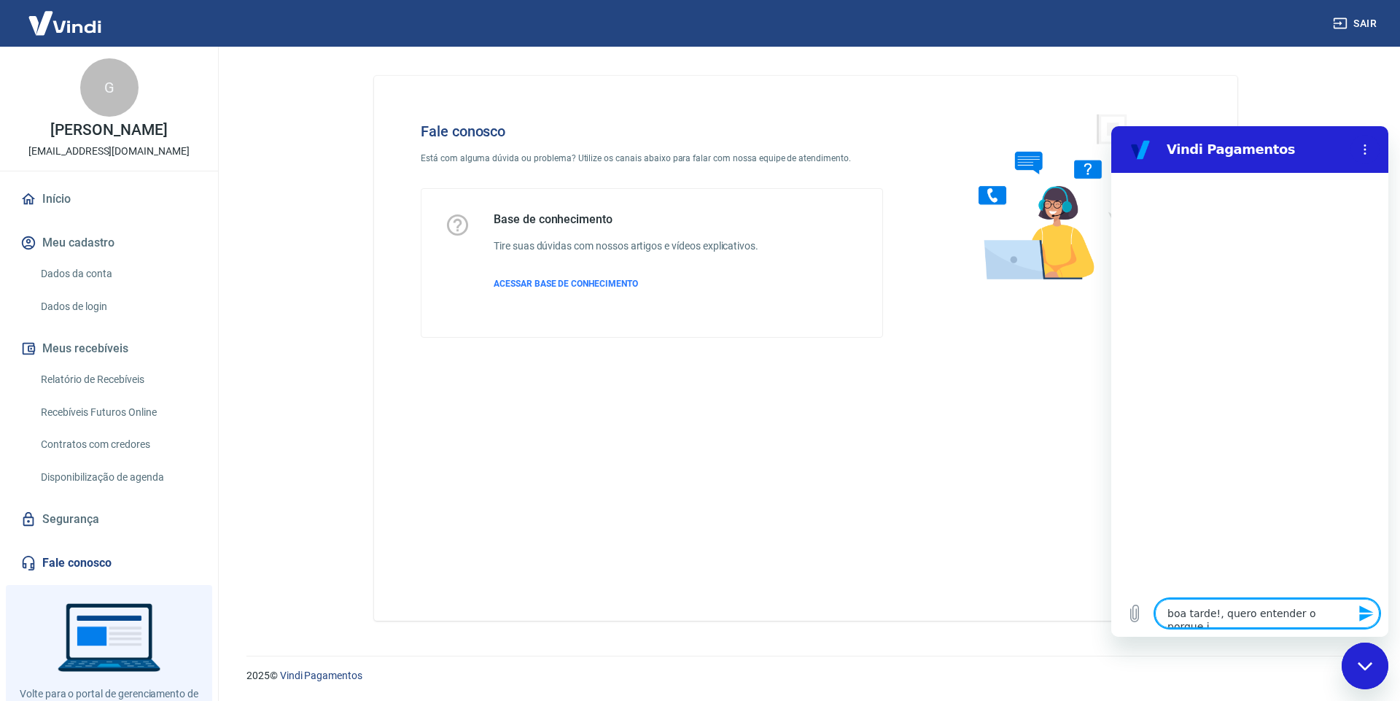
type textarea "x"
type textarea "boa tarde!, quero entender o porque"
type textarea "x"
type textarea "boa tarde!, quero entender o porque i"
type textarea "x"
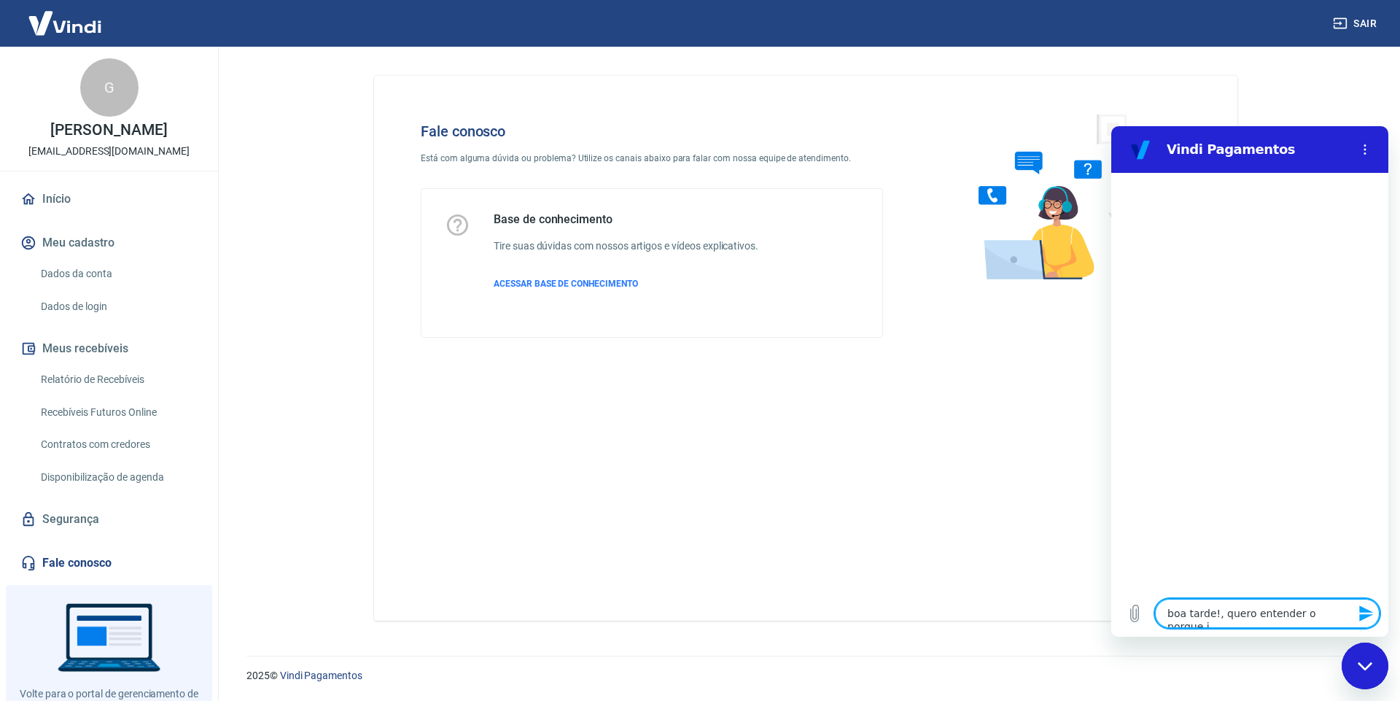
type textarea "boa tarde!, quero entender o porque ii"
type textarea "x"
type textarea "boa tarde!, quero entender o porque i"
type textarea "x"
type textarea "boa tarde!, quero entender o porque"
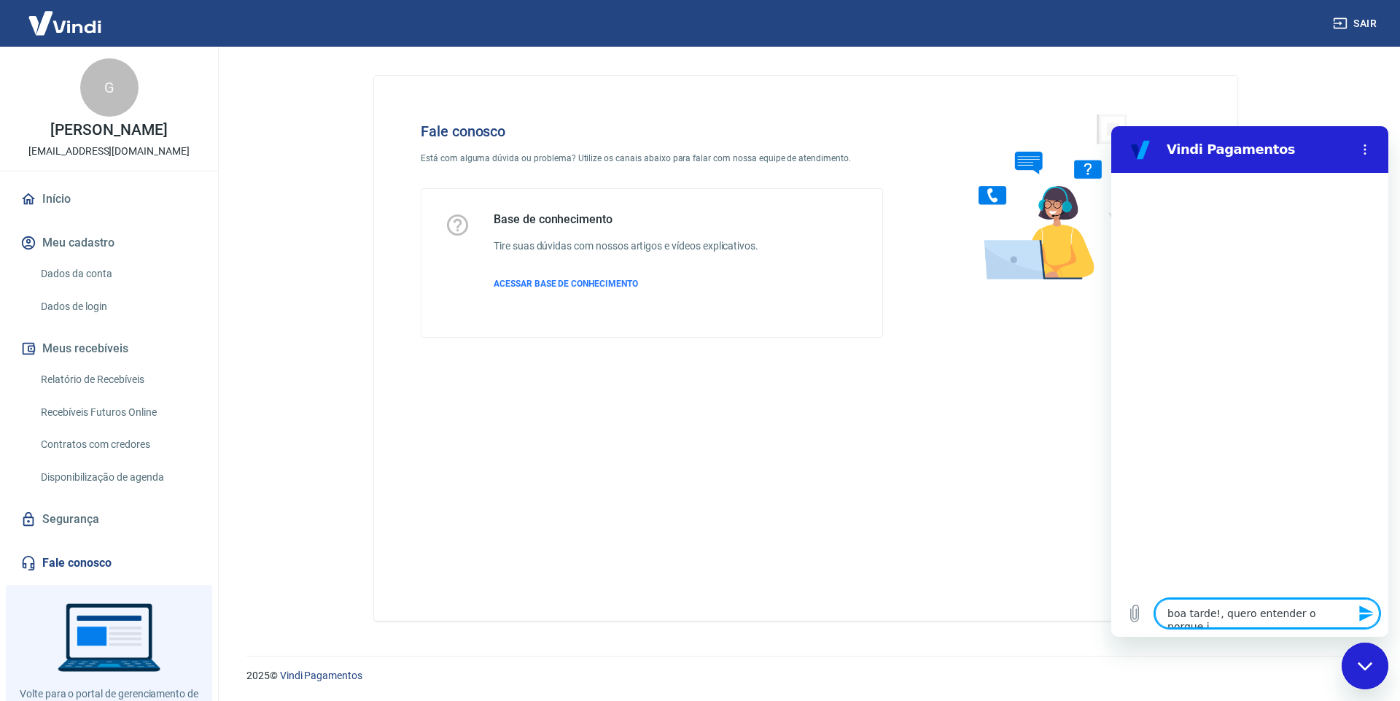
type textarea "x"
type textarea "boa tarde!, quero entender o porque o"
type textarea "x"
type textarea "boa tarde!, quero entender o porque o"
type textarea "x"
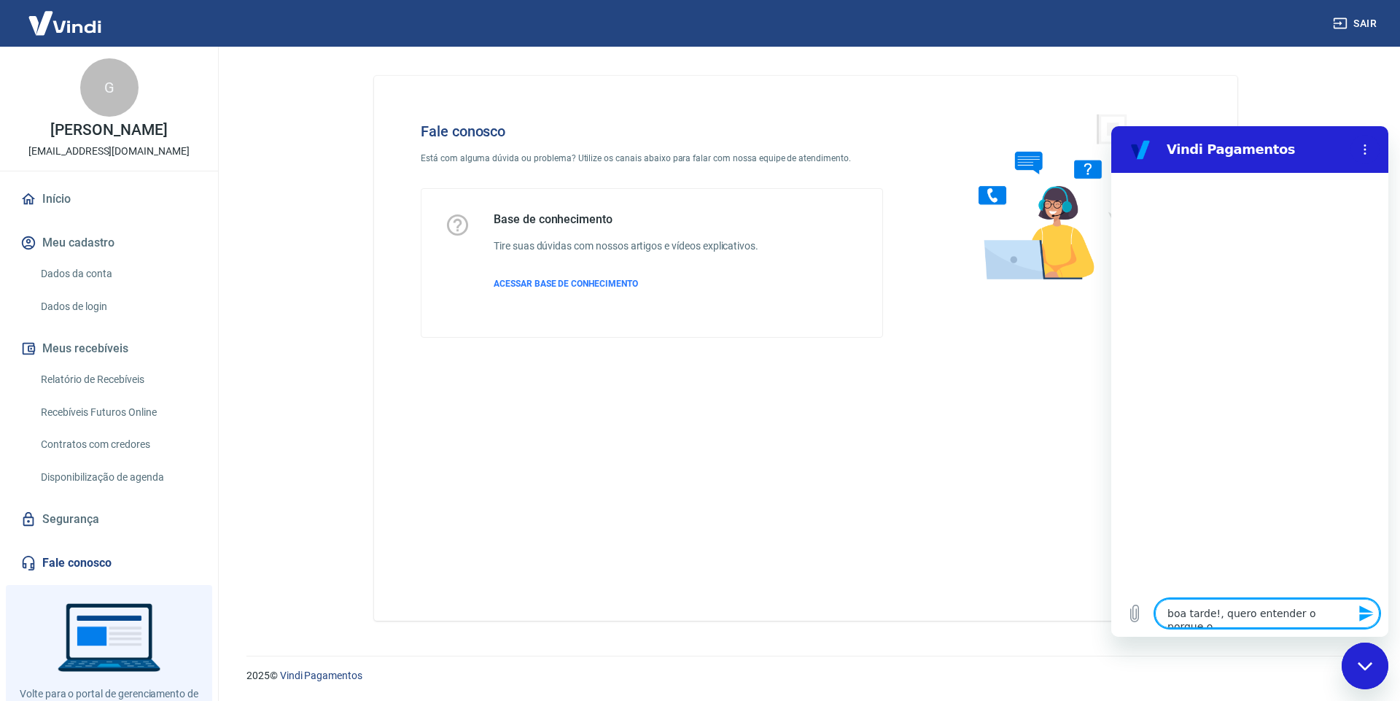
type textarea "boa tarde!, quero entender o porque o p"
type textarea "x"
type textarea "boa tarde!, quero entender o porque o pa"
type textarea "x"
type textarea "boa tarde!, quero entender o porque o pag"
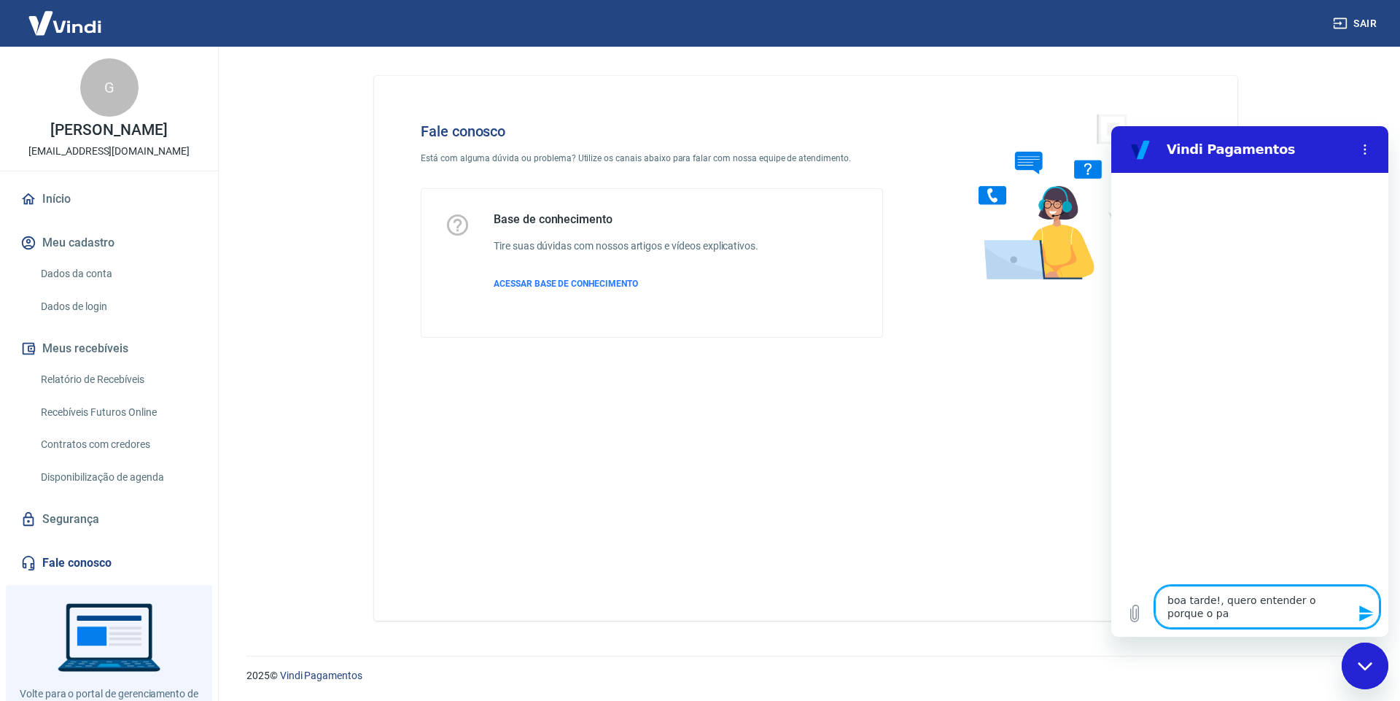
type textarea "x"
type textarea "boa tarde!, quero entender o porque o paga"
type textarea "x"
type textarea "boa tarde!, quero entender o porque o pagam"
type textarea "x"
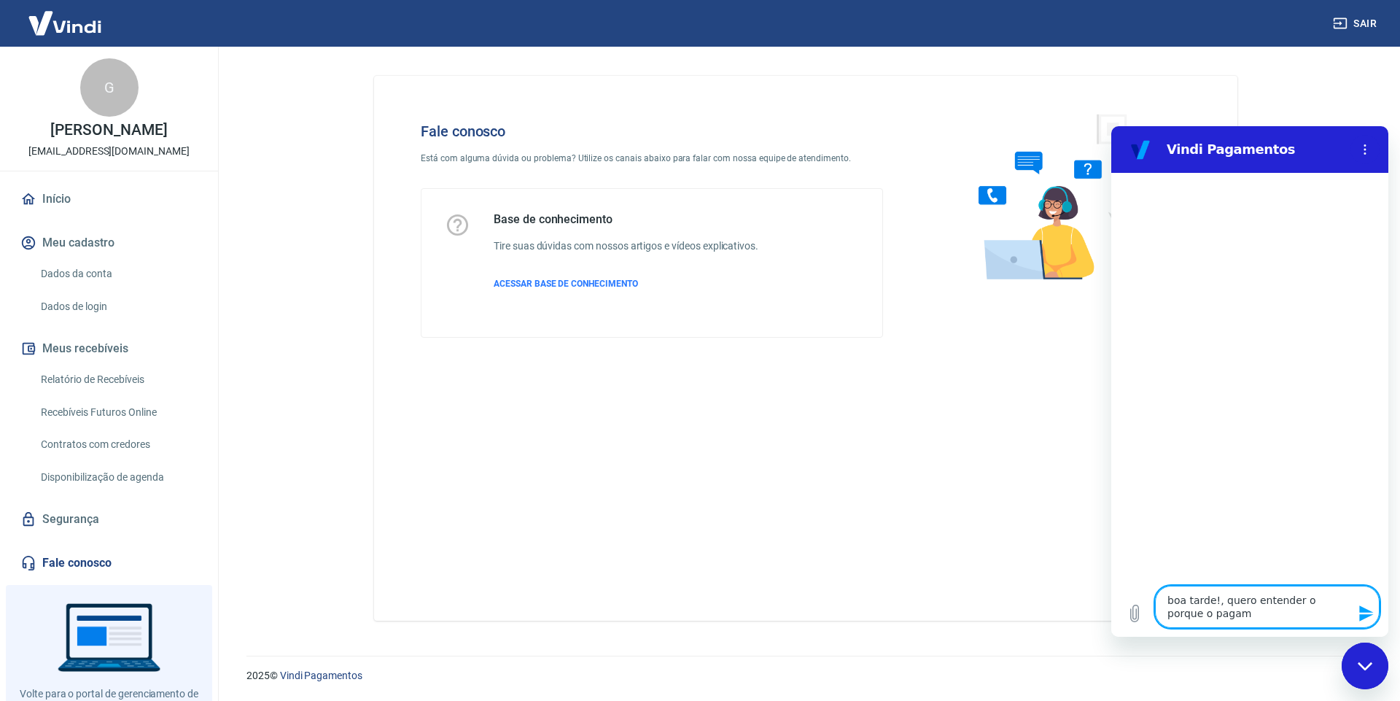
type textarea "boa tarde!, quero entender o porque o pagame"
type textarea "x"
type textarea "boa tarde!, quero entender o porque o pagamen"
type textarea "x"
type textarea "boa tarde!, quero entender o porque o pagament"
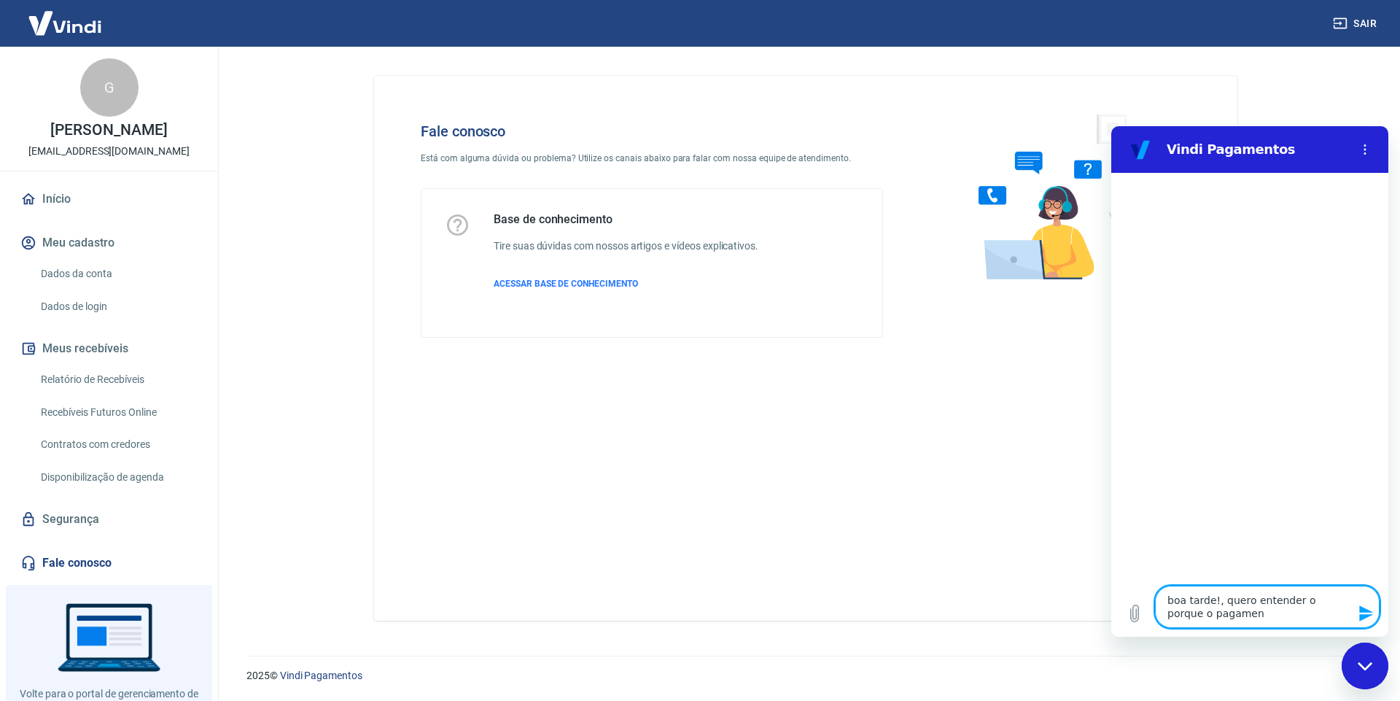
type textarea "x"
type textarea "boa tarde!, quero entender o porque o pagamento"
type textarea "x"
type textarea "boa tarde!, quero entender o porque o pagamento"
type textarea "x"
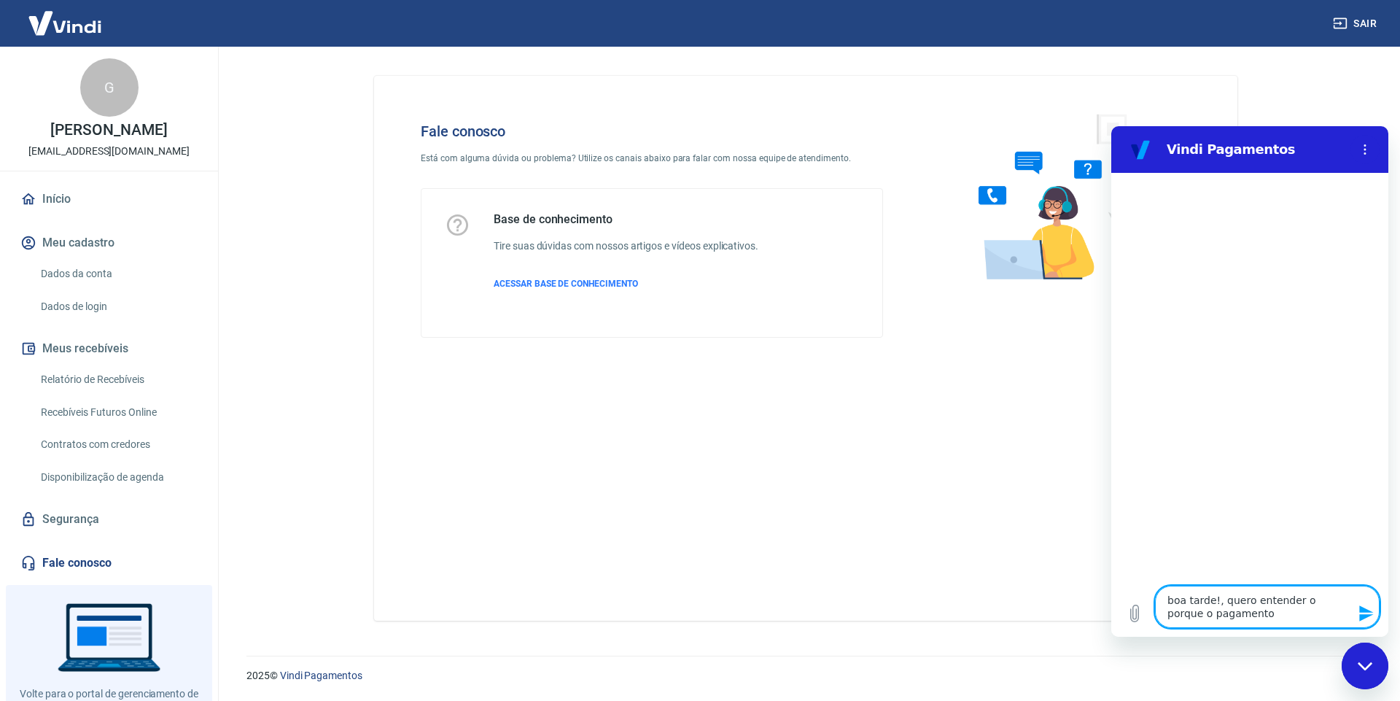
type textarea "boa tarde!, quero entender o porque o pagamento n"
type textarea "x"
type textarea "boa tarde!, quero entender o porque o pagamento na"
type textarea "x"
type textarea "boa tarde!, quero entender o porque o pagamento nao"
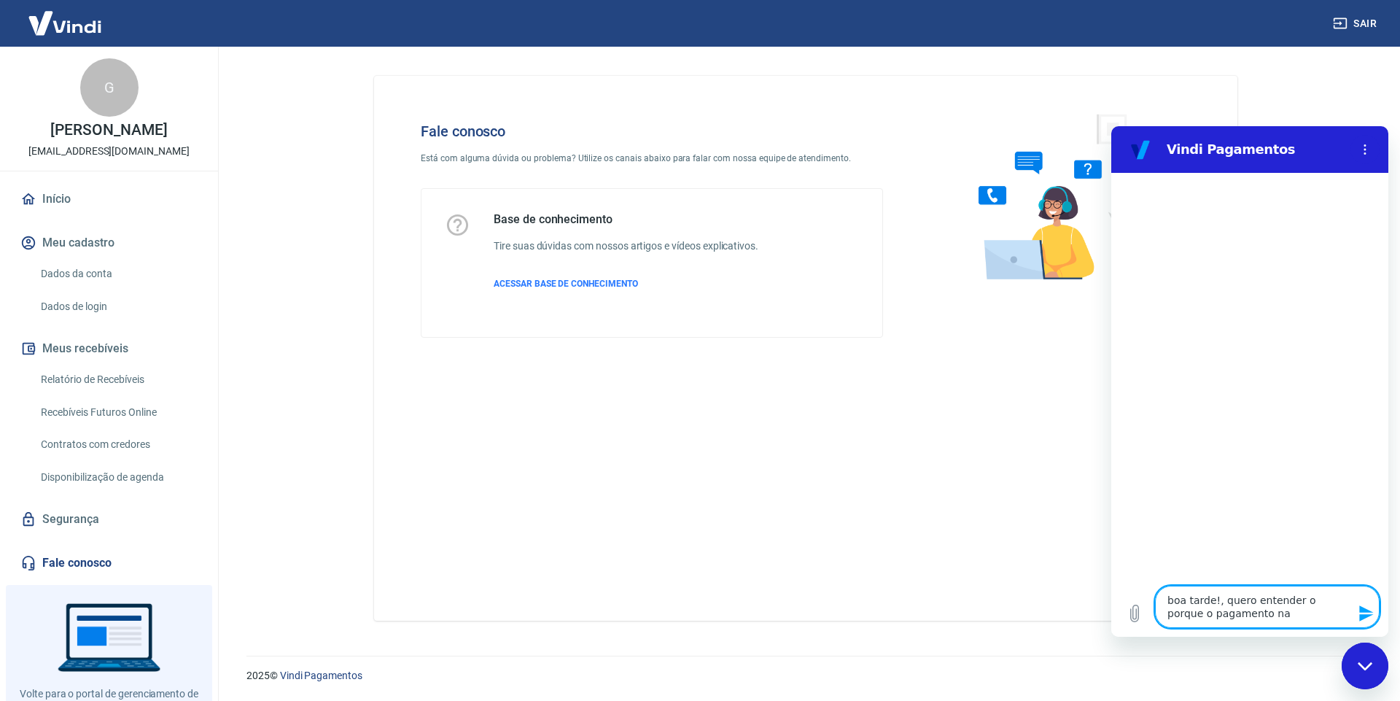
type textarea "x"
type textarea "boa tarde!, quero entender o porque o pagamento nao"
type textarea "x"
type textarea "boa tarde!, quero entender o porque o pagamento nao f"
type textarea "x"
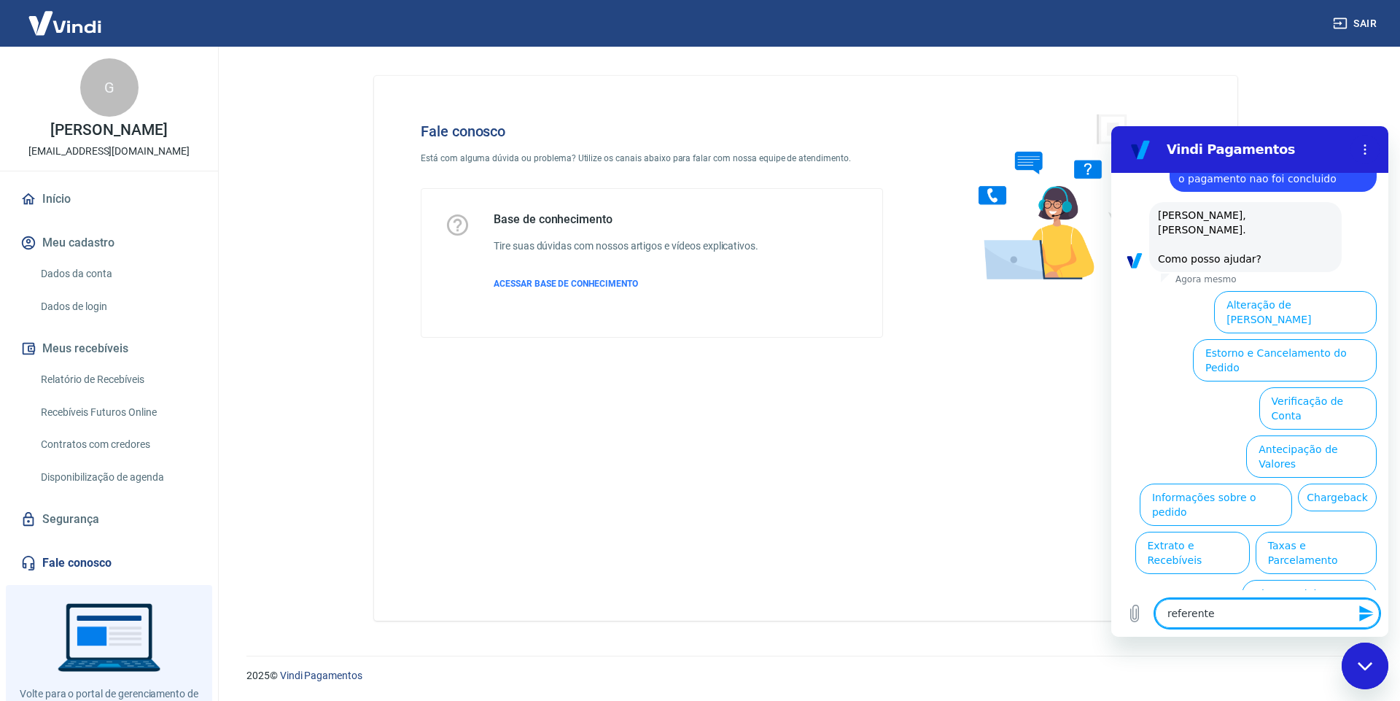
scroll to position [52, 0]
click at [1346, 627] on button "Assinaturas e Faturas Tray" at bounding box center [1306, 648] width 141 height 42
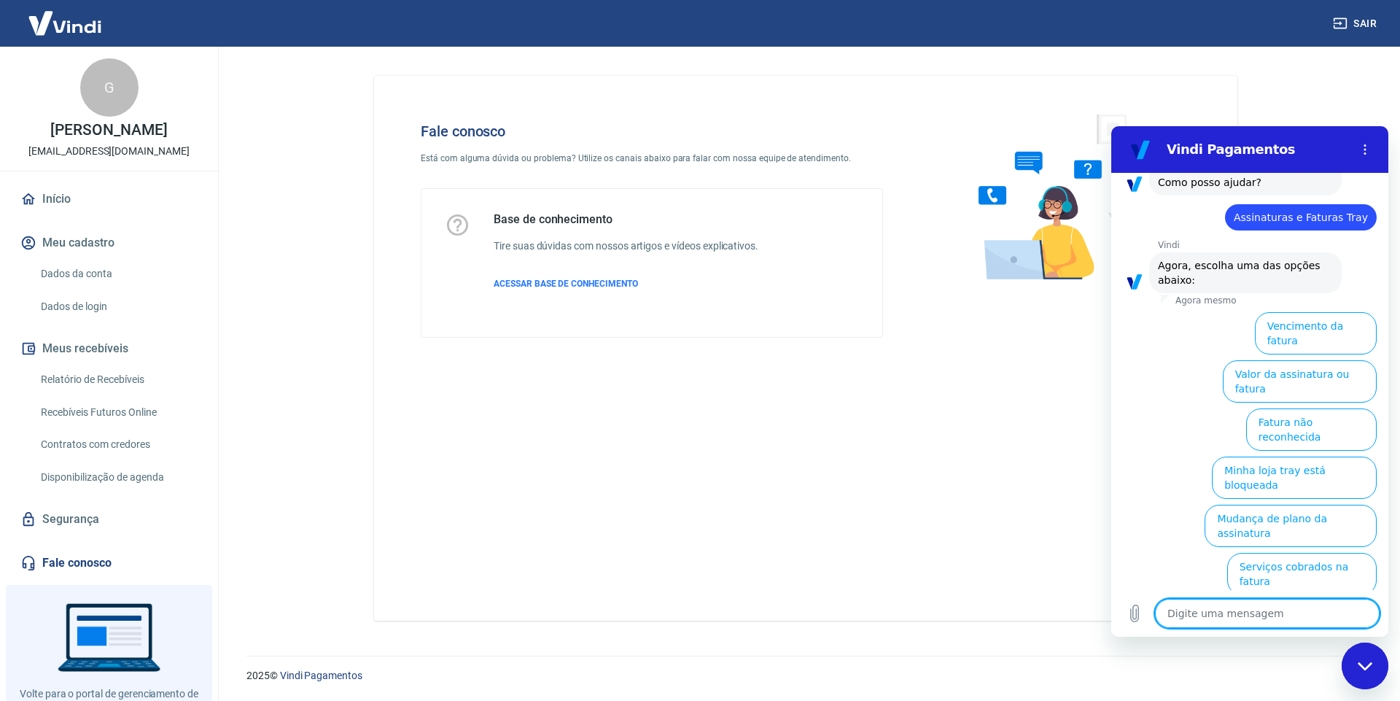
scroll to position [149, 0]
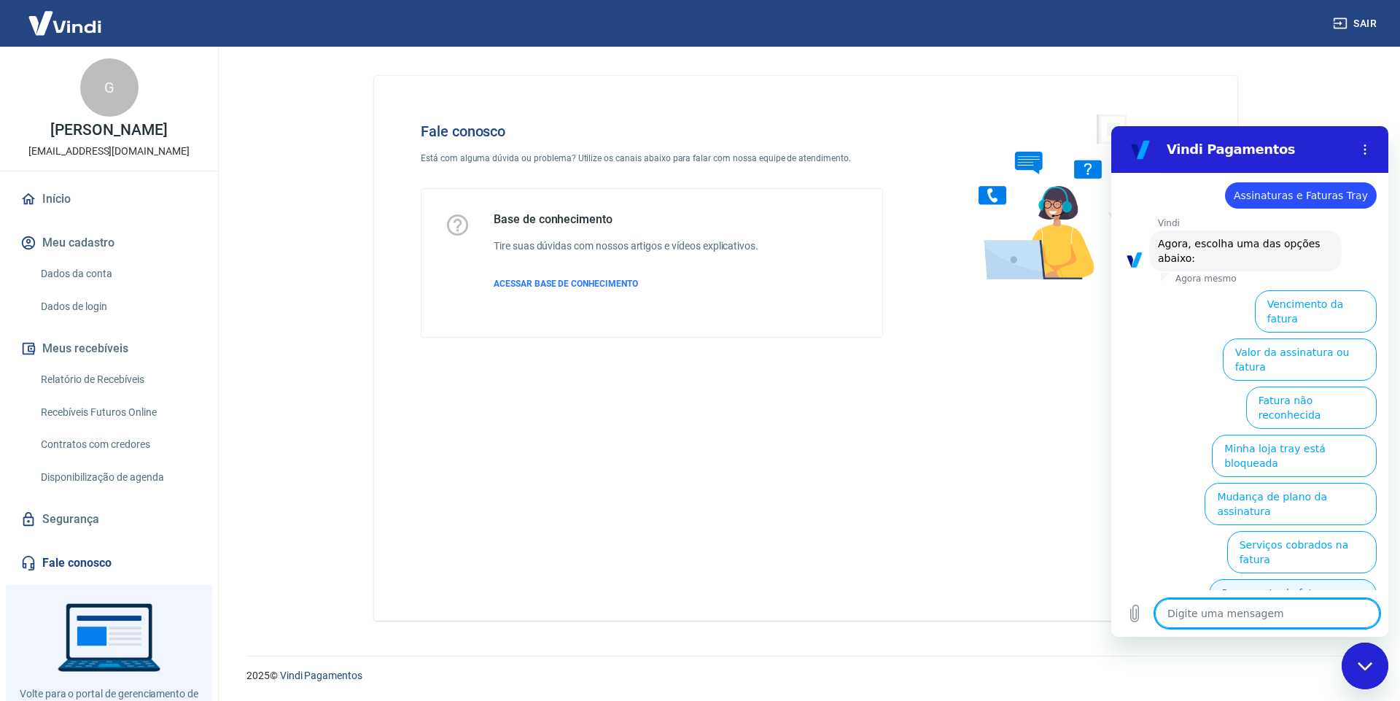
click at [1210, 579] on button "Pagamento de fatura cancelada" at bounding box center [1293, 600] width 168 height 42
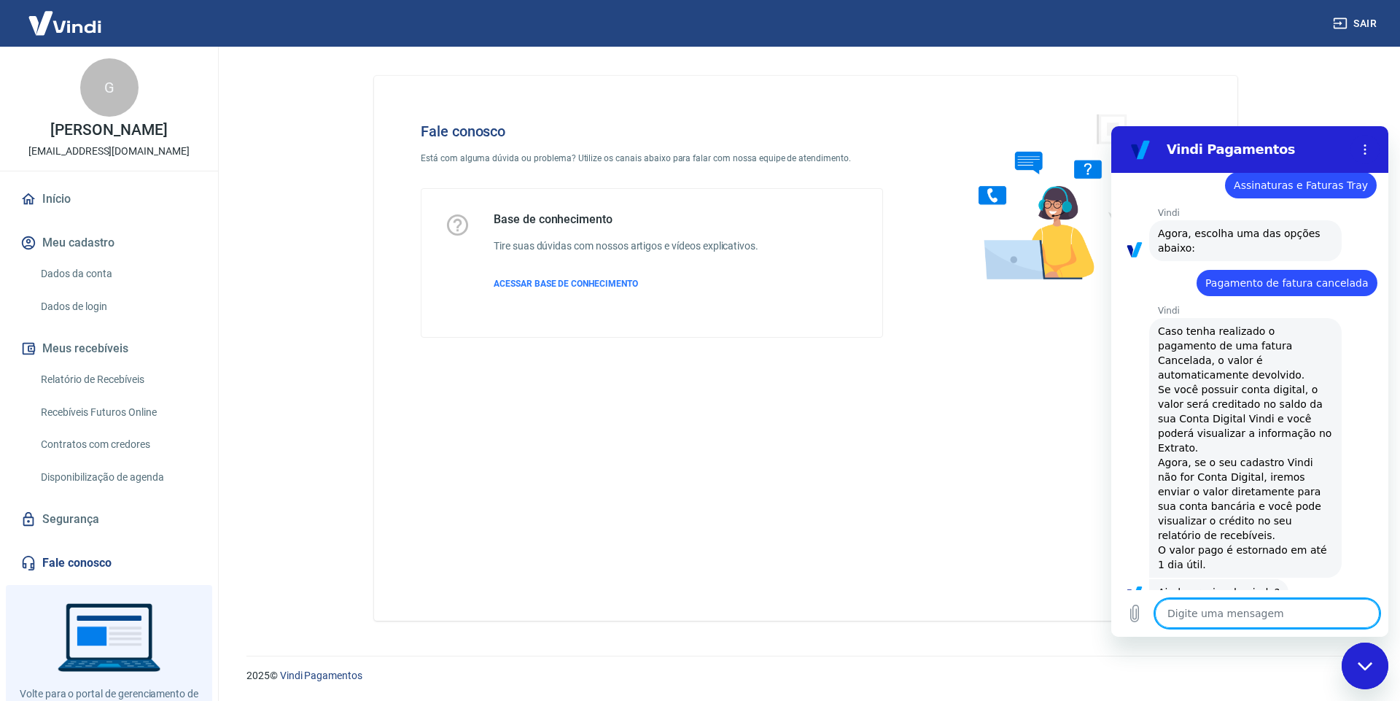
scroll to position [196, 0]
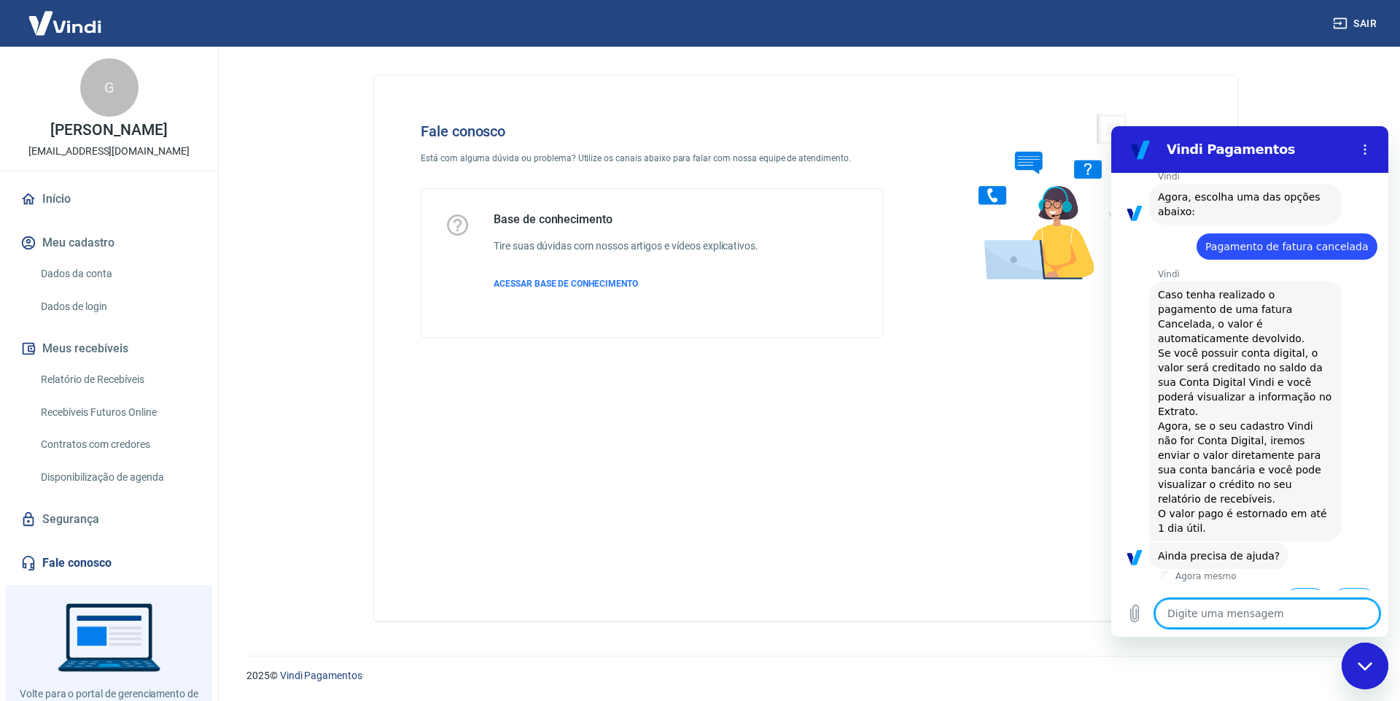
click at [1285, 588] on button "Sim" at bounding box center [1305, 602] width 42 height 28
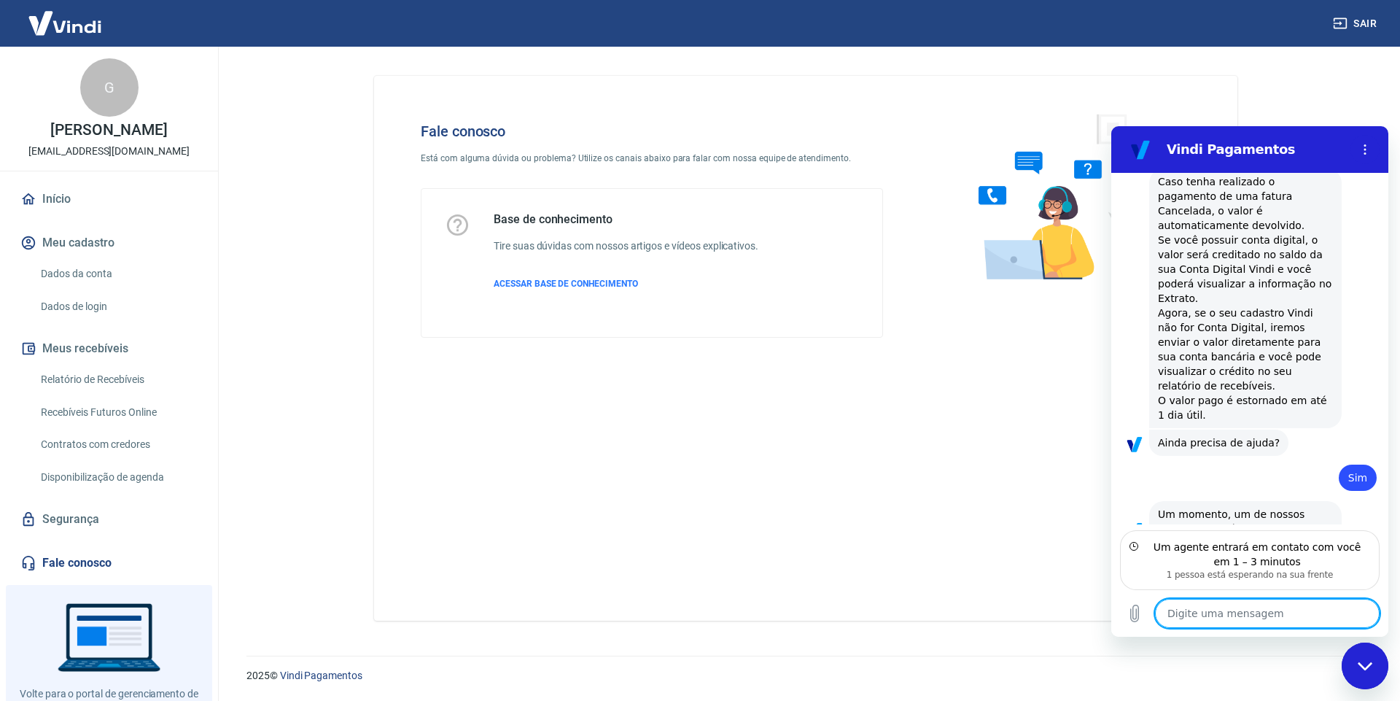
scroll to position [314, 0]
drag, startPoint x: 1384, startPoint y: 459, endPoint x: 2500, endPoint y: 668, distance: 1135.1
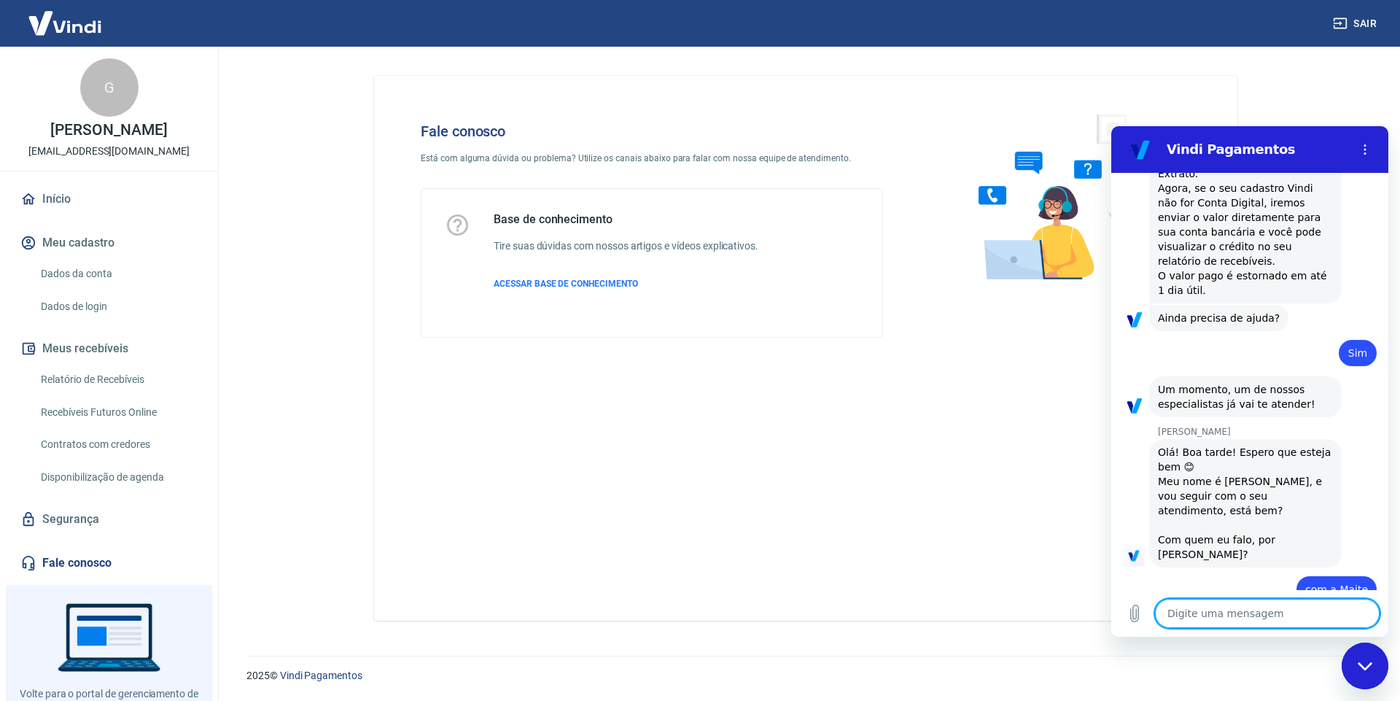
scroll to position [432, 0]
click at [1214, 618] on textarea at bounding box center [1267, 613] width 225 height 29
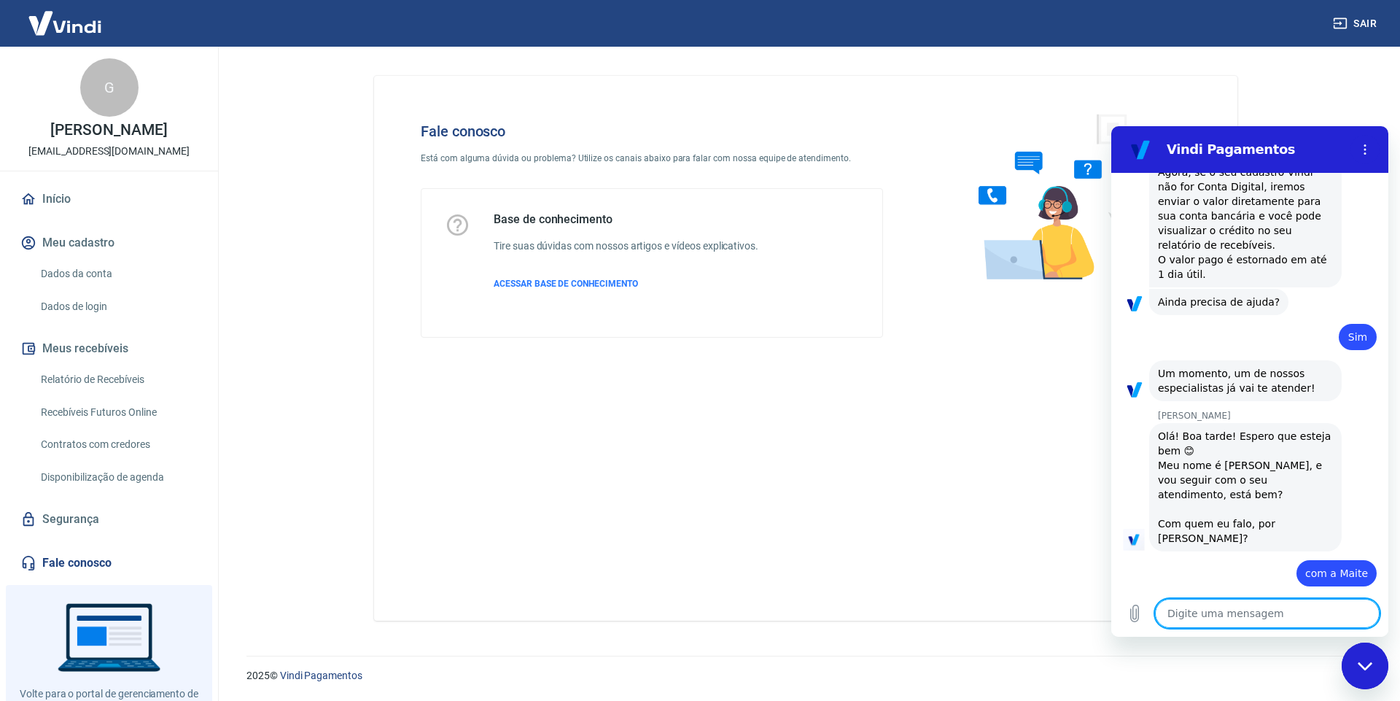
scroll to position [453, 0]
drag, startPoint x: 1213, startPoint y: 618, endPoint x: 1305, endPoint y: 612, distance: 92.1
click at [1305, 612] on textarea at bounding box center [1267, 613] width 225 height 29
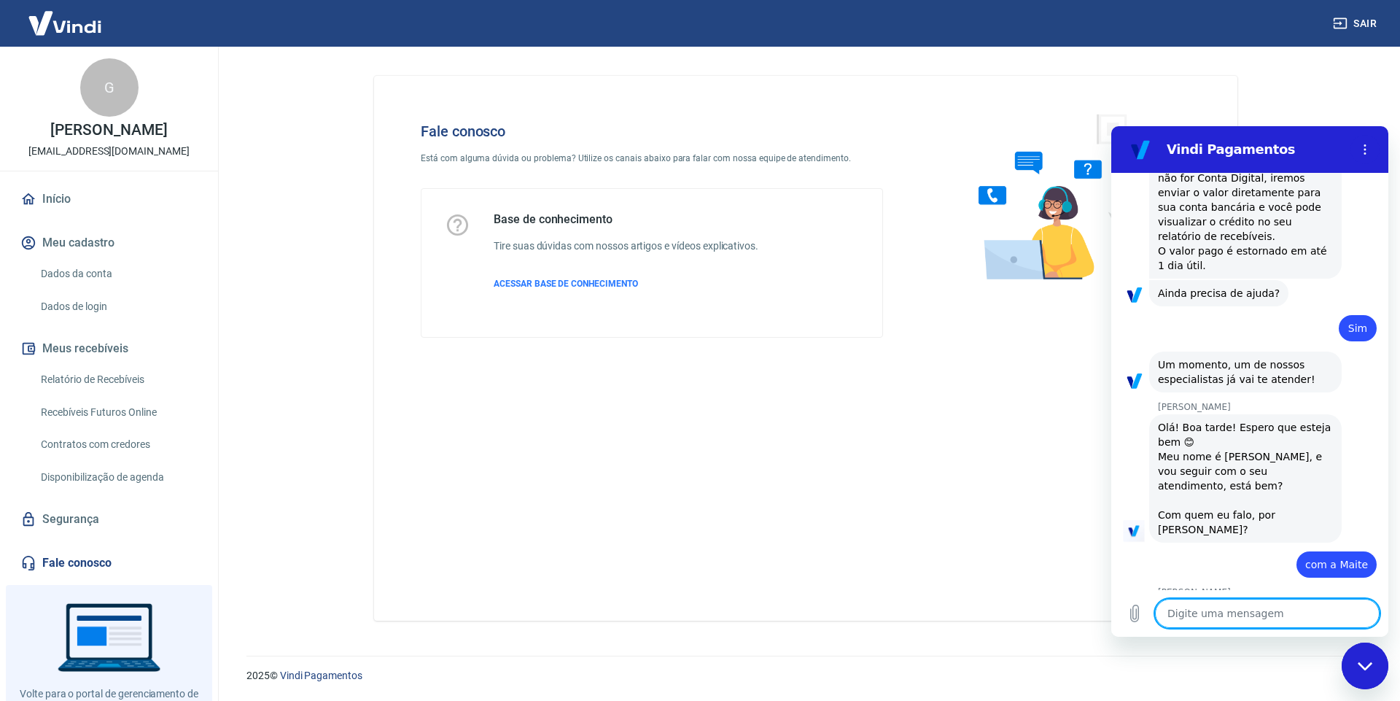
scroll to position [532, 0]
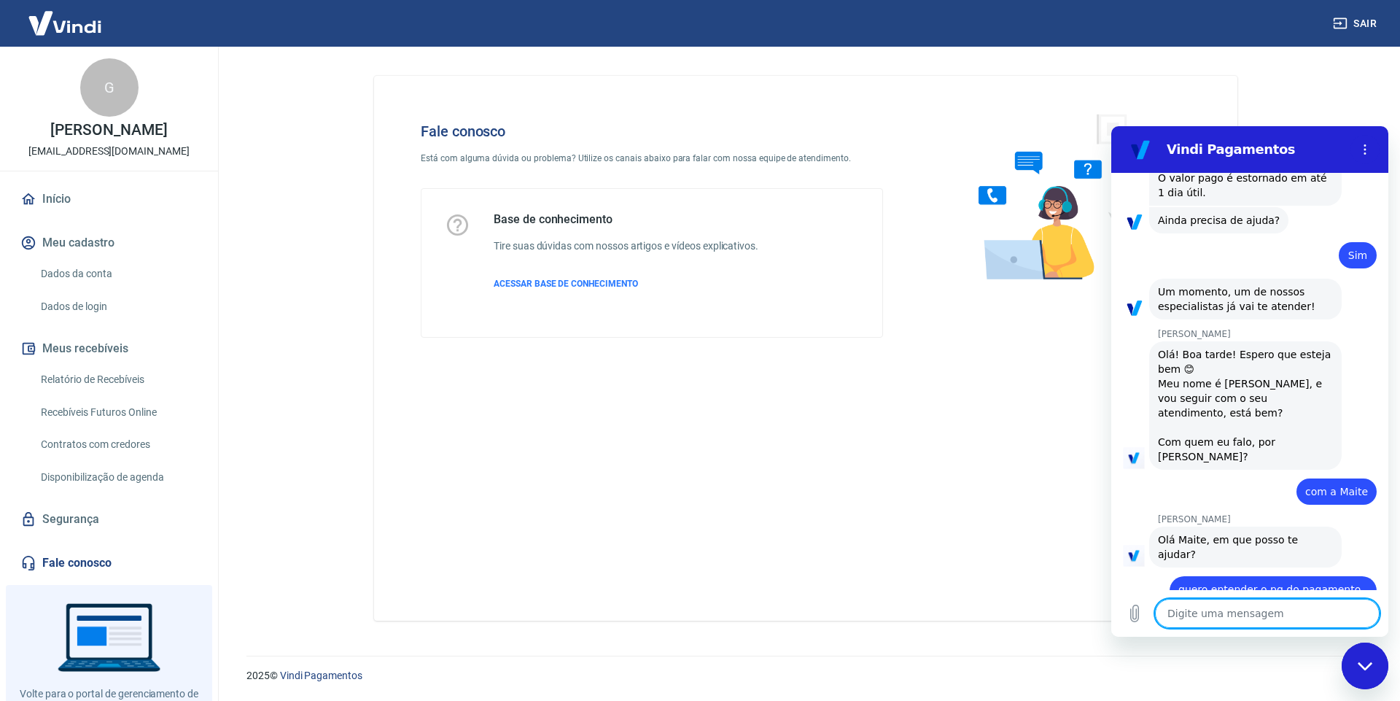
click at [1207, 616] on textarea at bounding box center [1267, 613] width 225 height 29
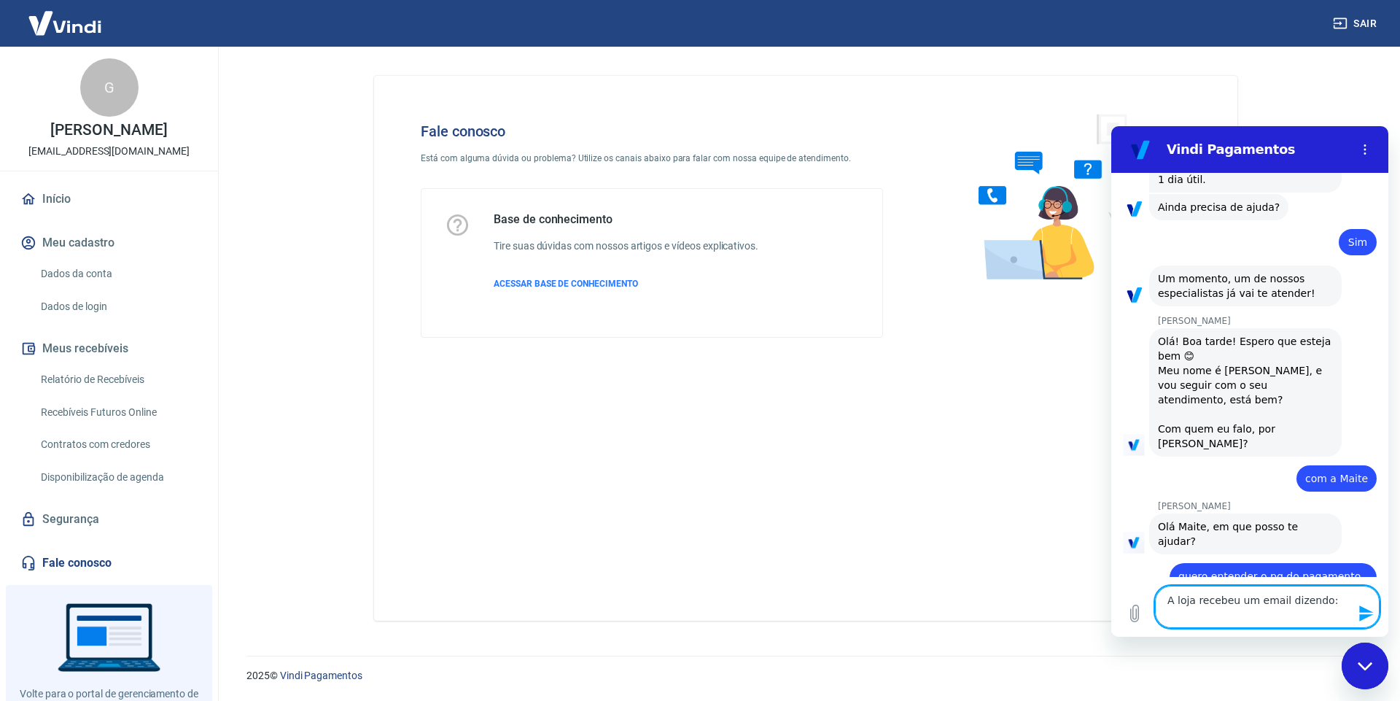
paste textarea "tentamos realizar o débito automático da assinatura de LWSA S/A no valor de R$ …"
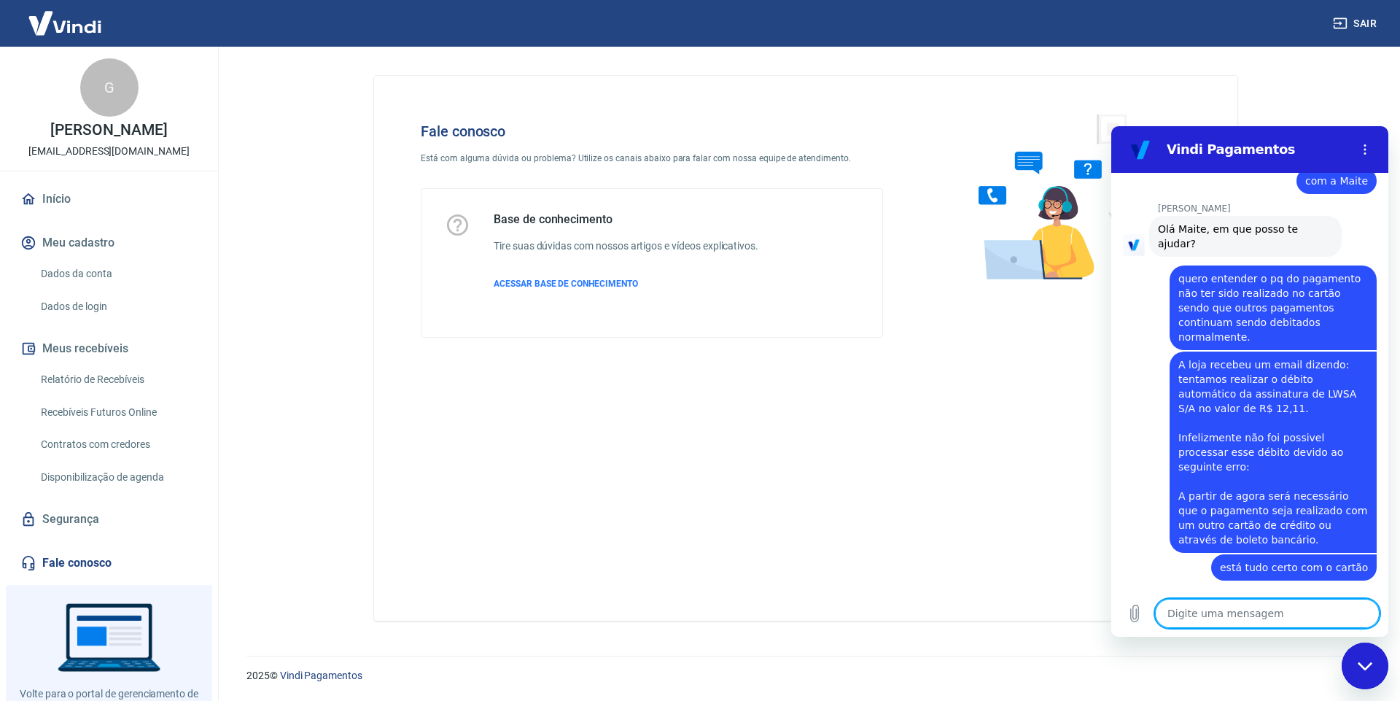
scroll to position [845, 0]
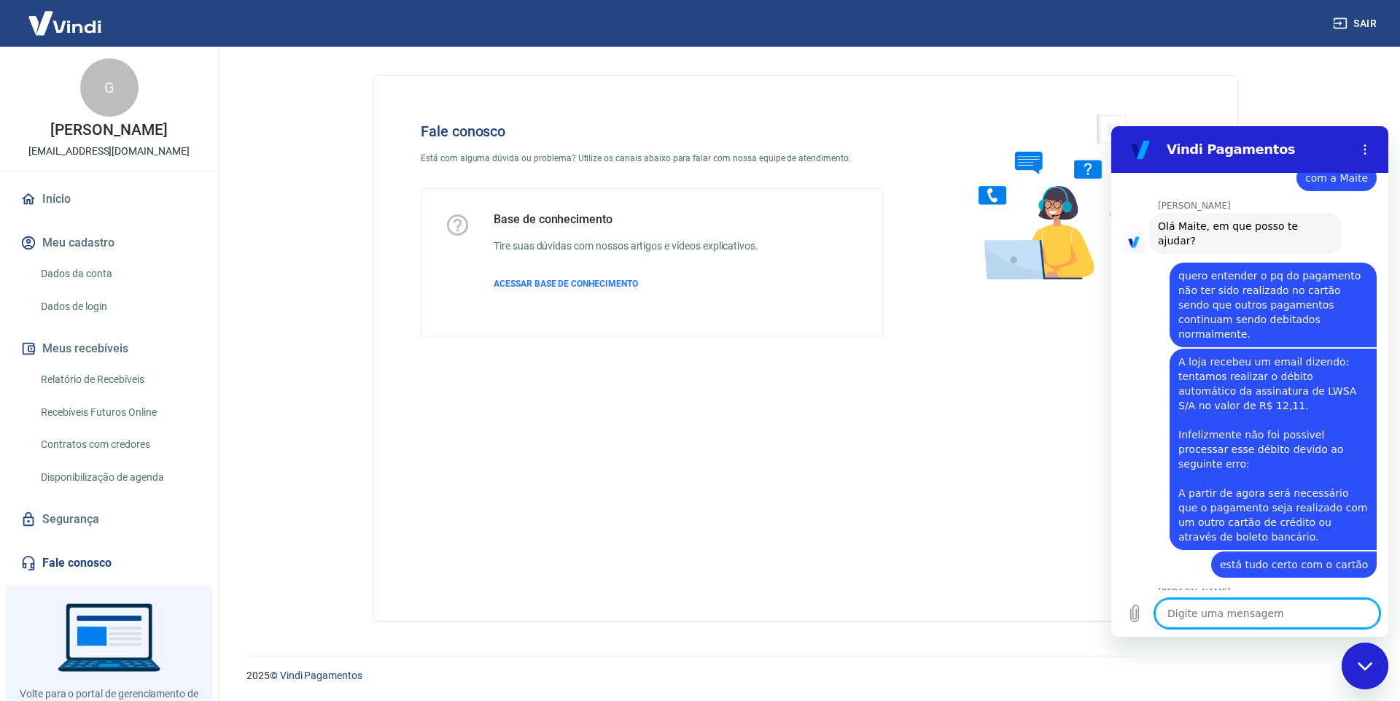
paste textarea "RANSAÇÃO 227033772 [DATE] 14:54"
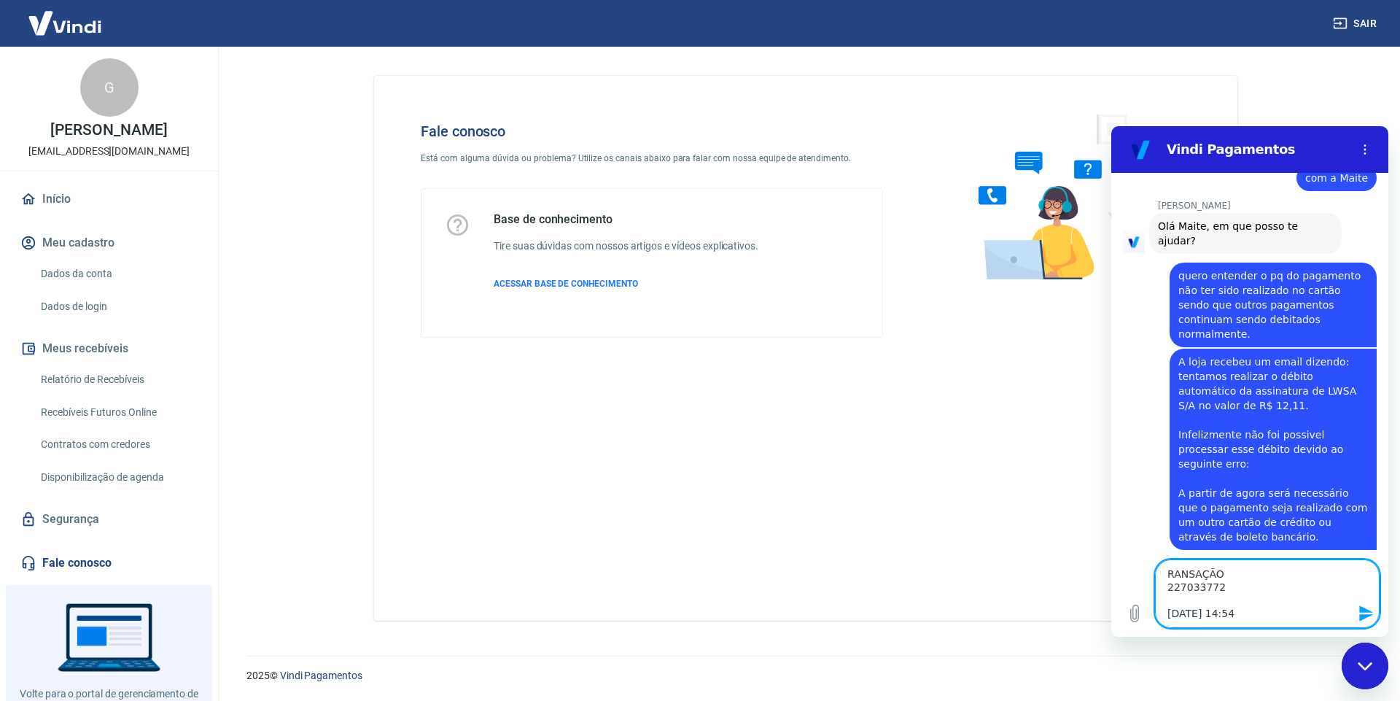
click at [1167, 575] on textarea "RANSAÇÃO 227033772 [DATE] 14:54" at bounding box center [1267, 593] width 225 height 69
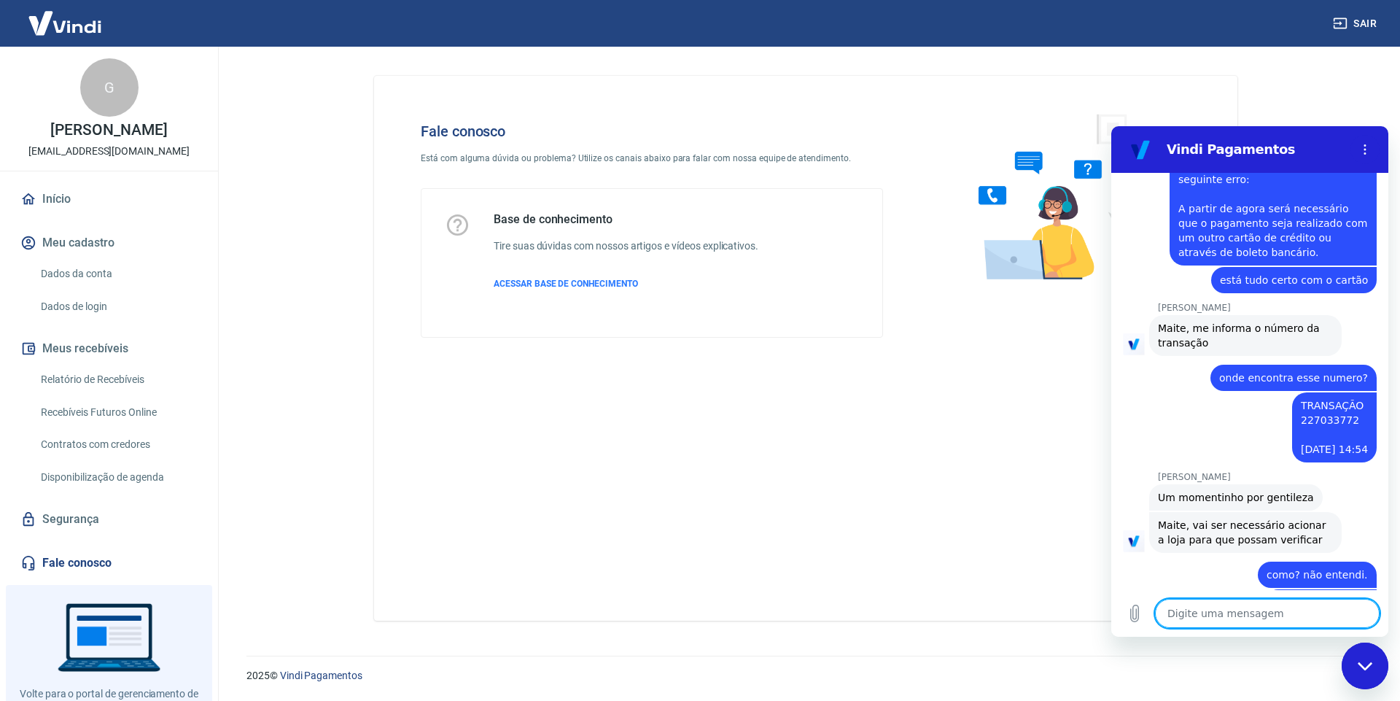
scroll to position [1132, 0]
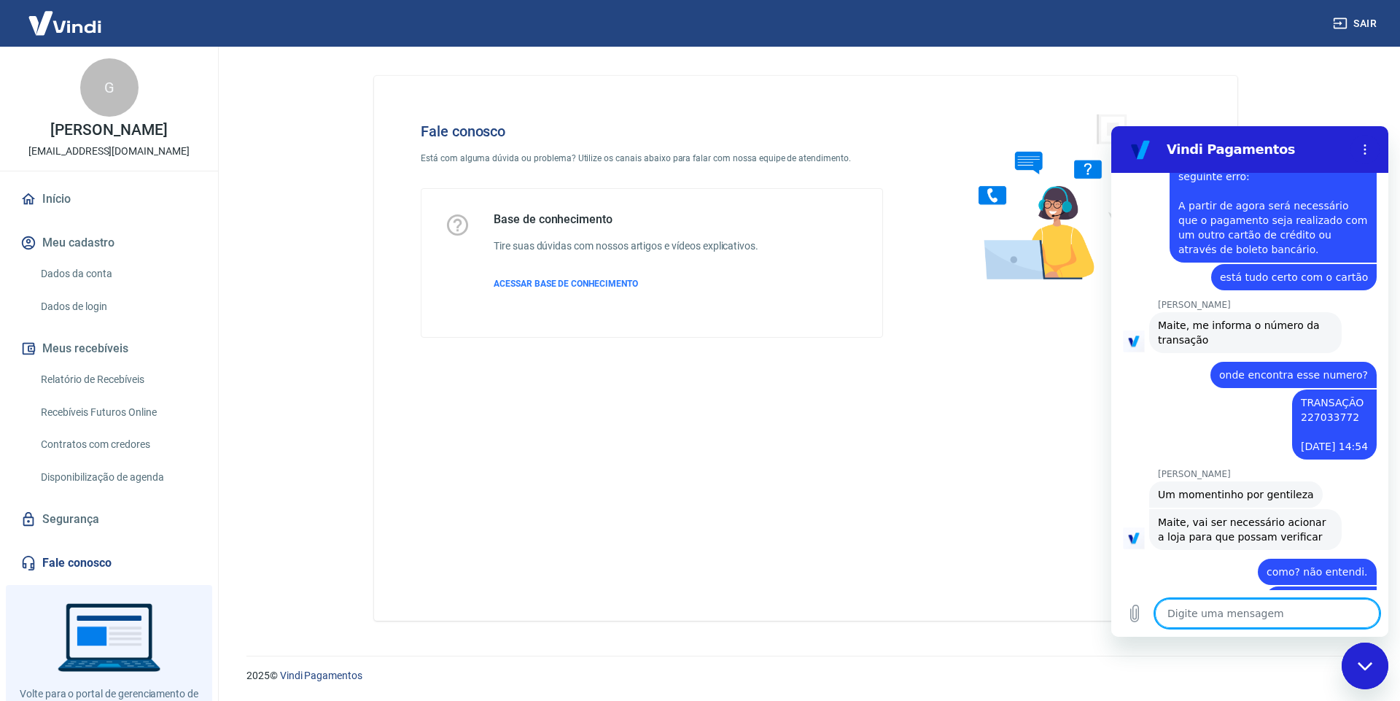
click at [1185, 616] on textarea at bounding box center [1267, 613] width 225 height 29
click at [1068, 537] on div "Fale conosco Está com alguma dúvida ou problema? Utilize os canais abaixo para …" at bounding box center [805, 348] width 863 height 545
click at [1135, 610] on icon "Carregar arquivo" at bounding box center [1135, 614] width 18 height 18
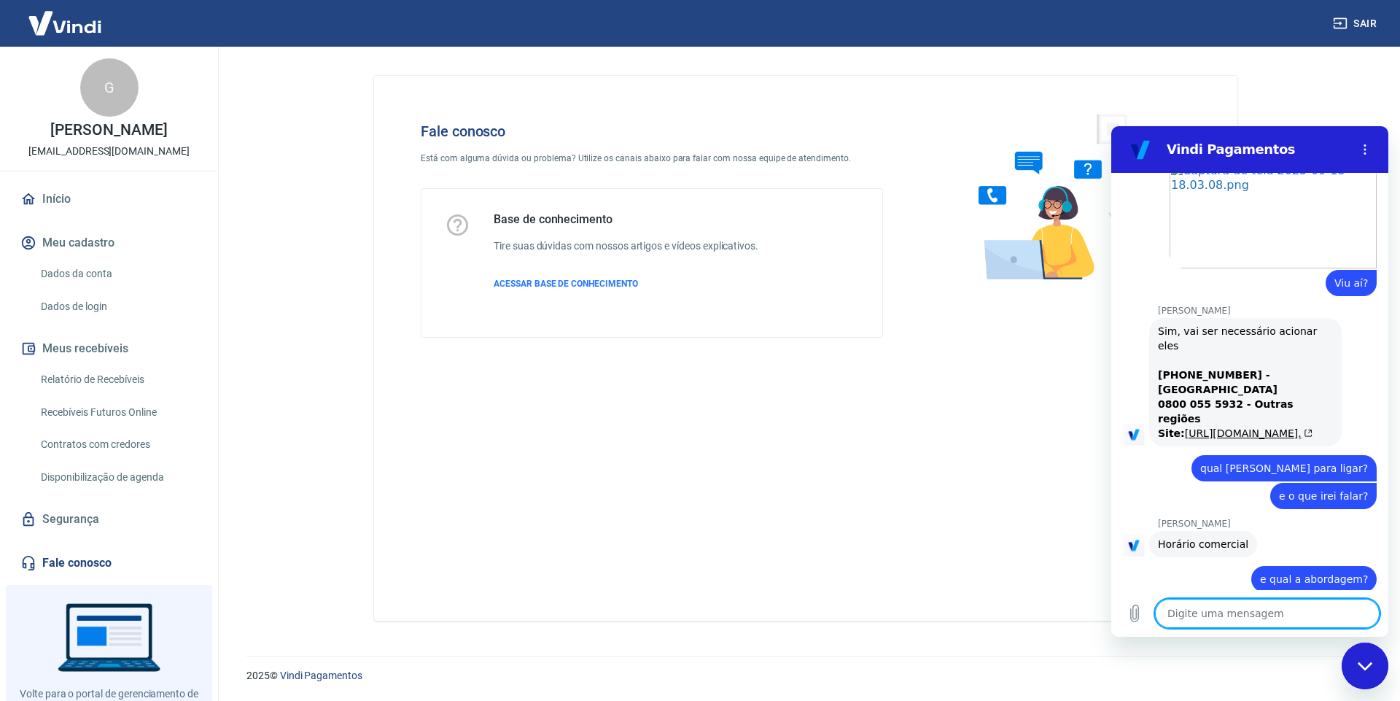
scroll to position [1746, 0]
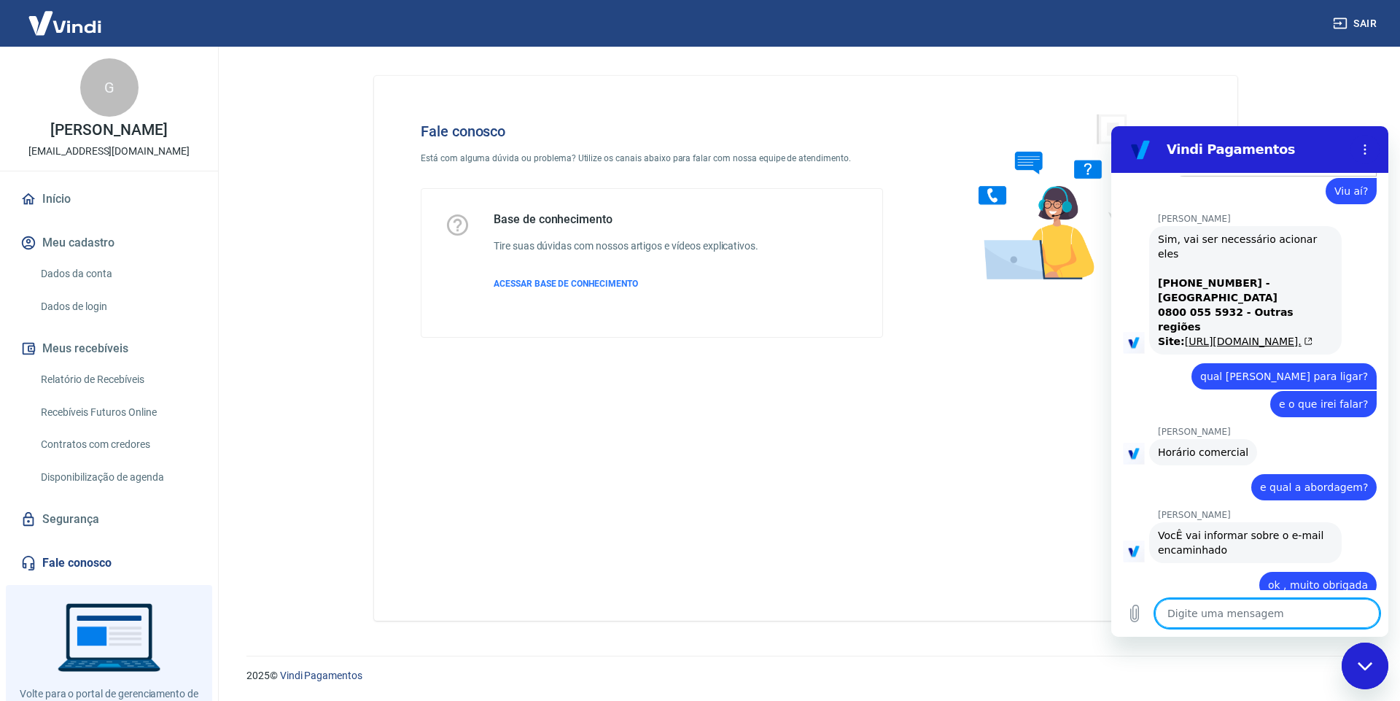
click at [1189, 610] on textarea at bounding box center [1267, 613] width 225 height 29
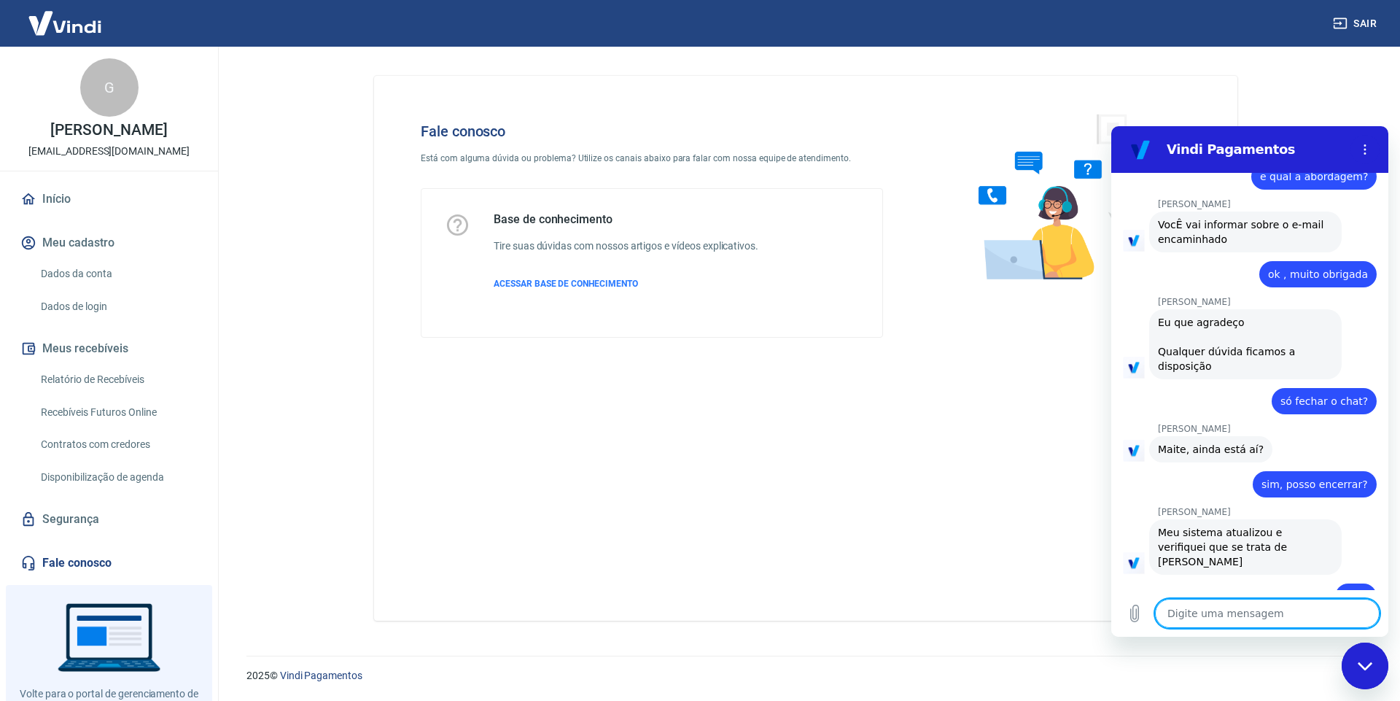
scroll to position [2060, 0]
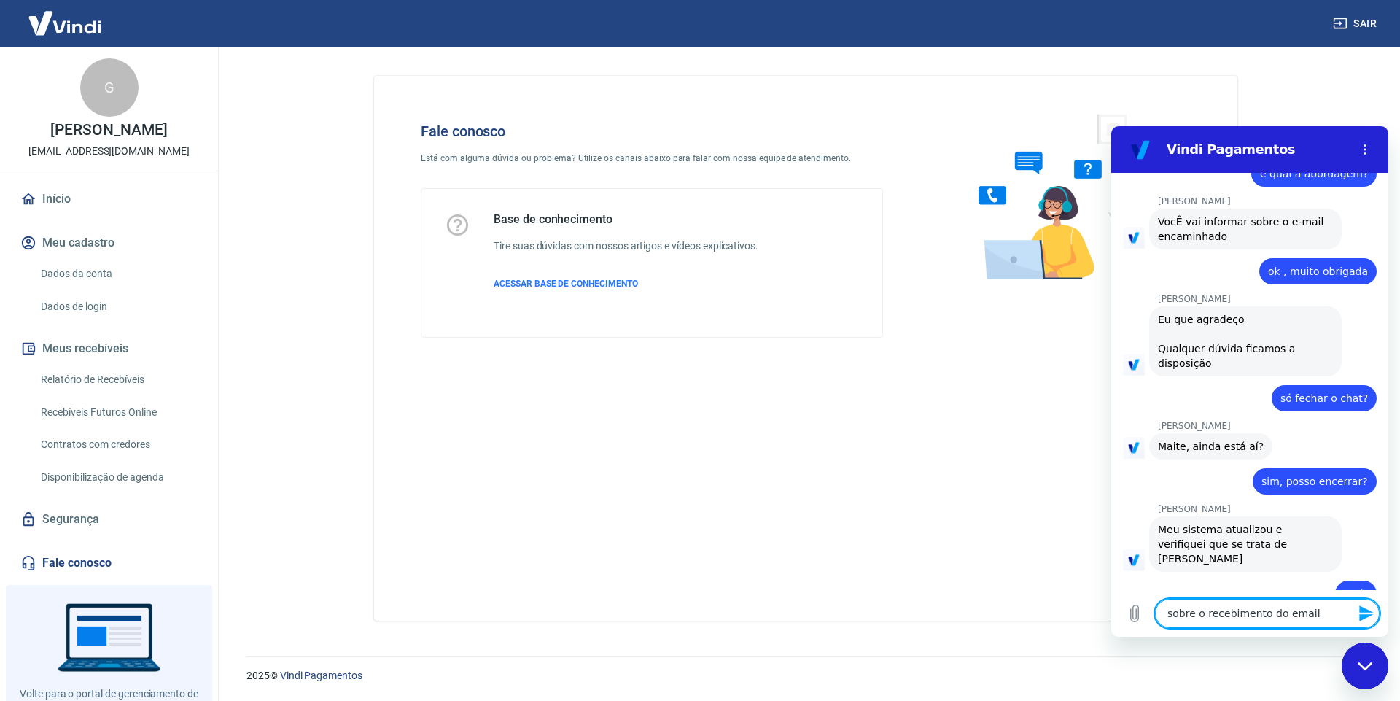
drag, startPoint x: 1310, startPoint y: 614, endPoint x: 2099, endPoint y: 770, distance: 804.3
click at [1111, 637] on html "Vindi Pagamentos 17:44 diz: boa tarde!, quero entender o porque o pagamento nao…" at bounding box center [1249, 381] width 277 height 510
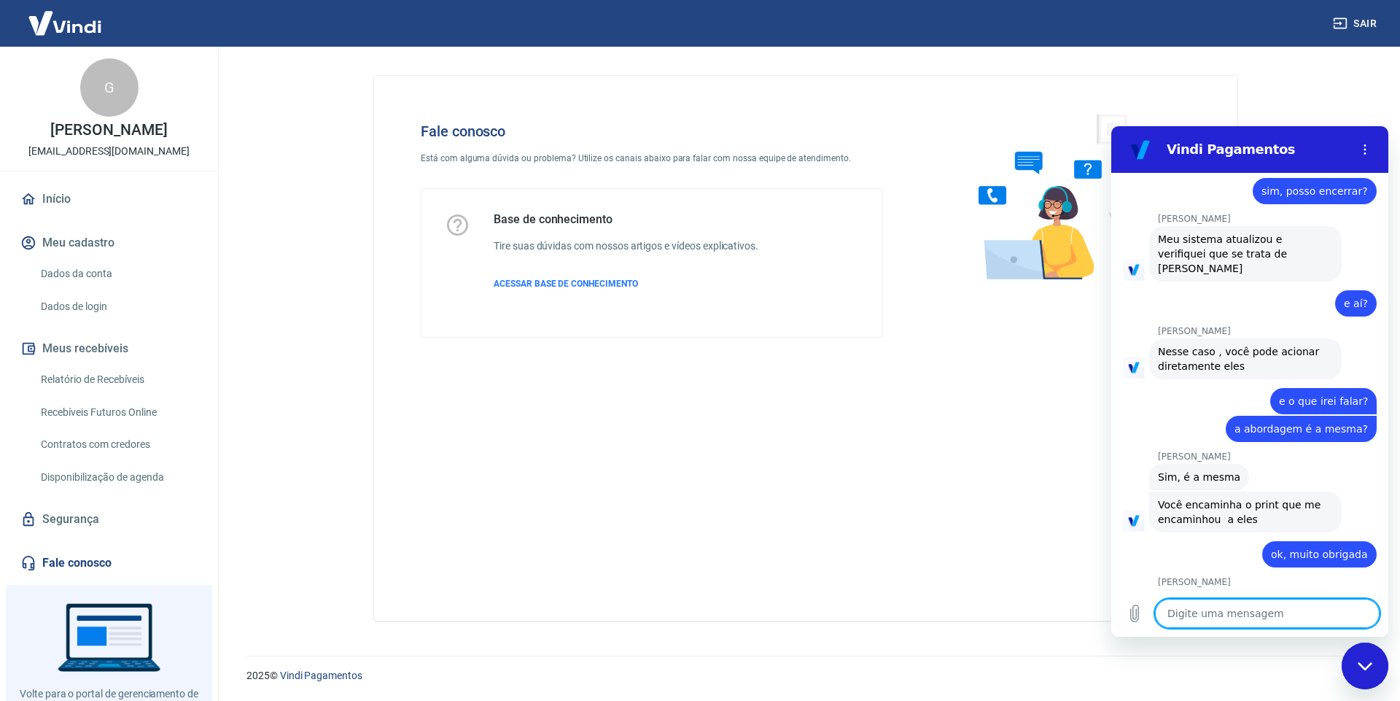
scroll to position [2387, 0]
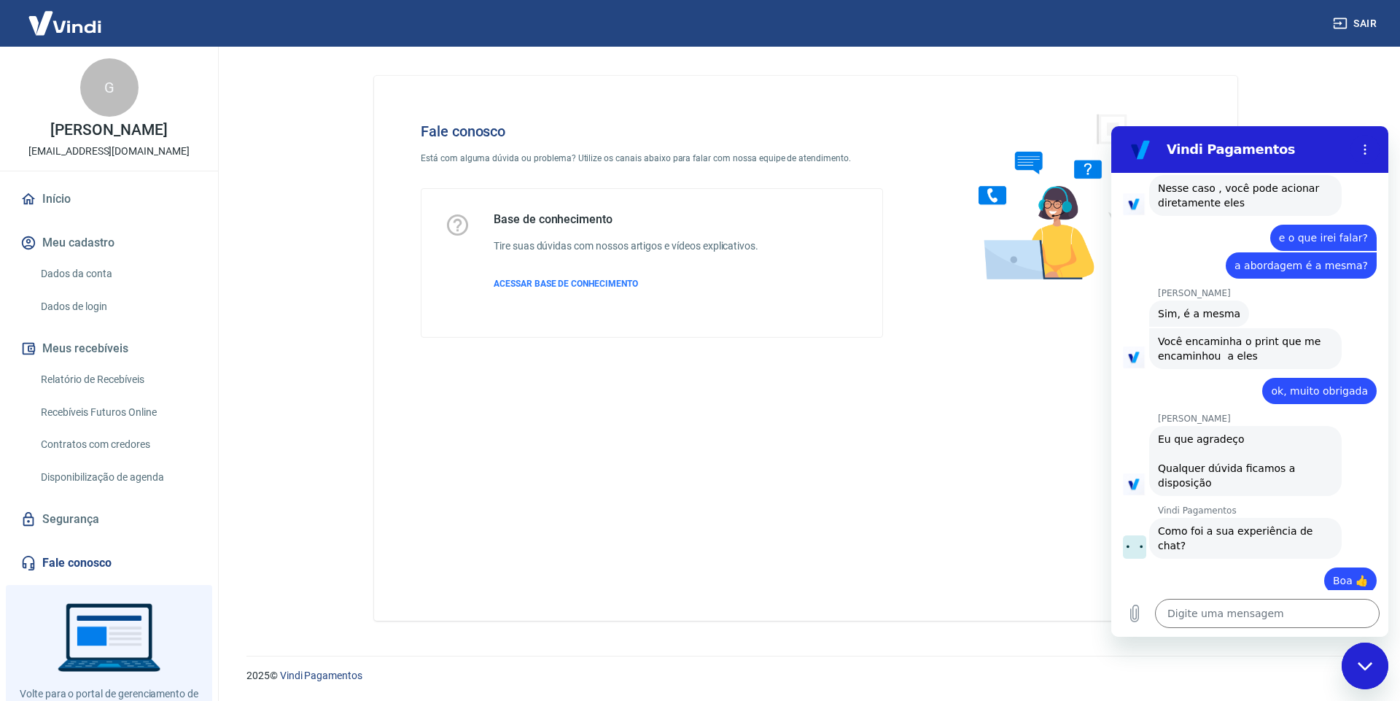
scroll to position [2512, 0]
